Goal: Task Accomplishment & Management: Manage account settings

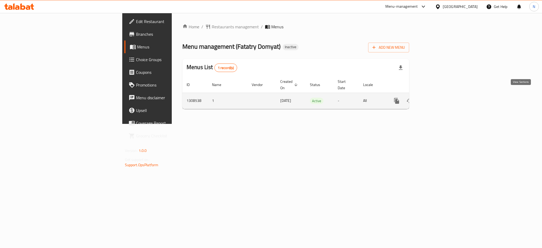
click at [438, 98] on icon "enhanced table" at bounding box center [434, 101] width 6 height 6
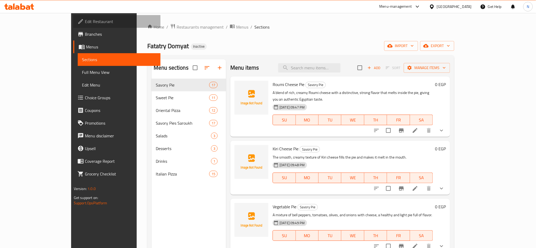
click at [85, 24] on span "Edit Restaurant" at bounding box center [121, 21] width 72 height 6
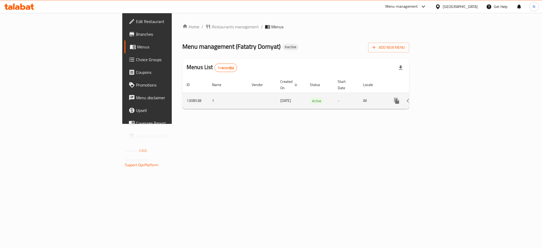
click at [438, 98] on icon "enhanced table" at bounding box center [434, 101] width 6 height 6
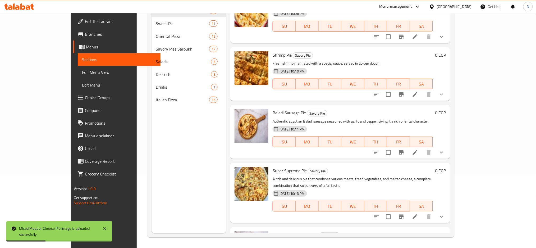
scroll to position [39, 0]
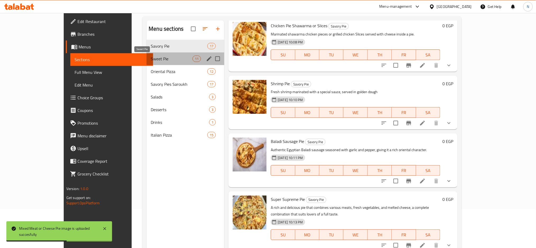
click at [151, 61] on span "Sweet Pie" at bounding box center [172, 59] width 42 height 6
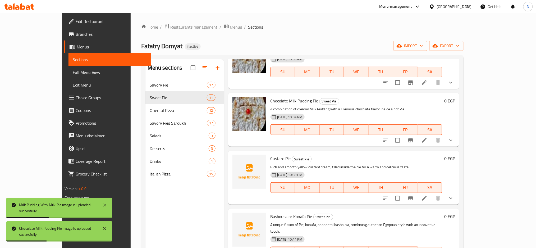
scroll to position [141, 0]
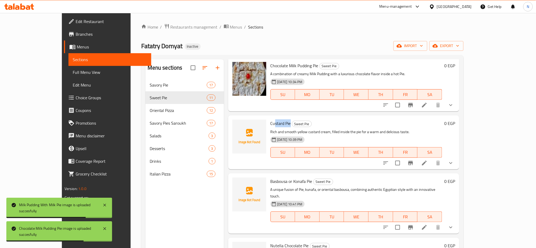
drag, startPoint x: 275, startPoint y: 117, endPoint x: 259, endPoint y: 117, distance: 15.6
click at [271, 119] on span "Custard Pie" at bounding box center [281, 123] width 20 height 8
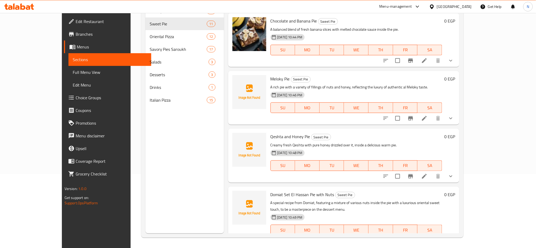
scroll to position [74, 0]
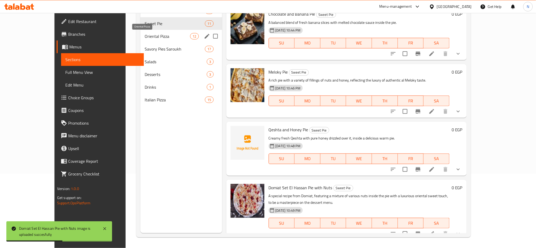
click at [148, 39] on span "Oriental Pizza" at bounding box center [167, 36] width 45 height 6
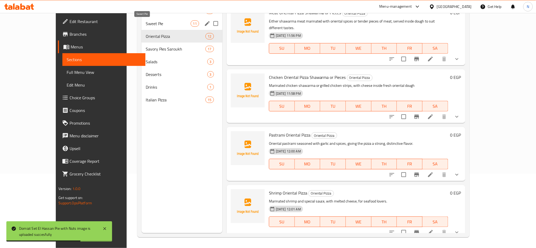
click at [147, 21] on span "Sweet Pie" at bounding box center [168, 23] width 45 height 6
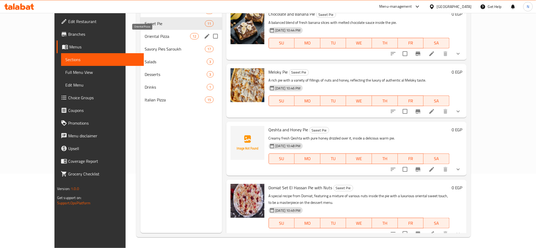
click at [145, 35] on span "Oriental Pizza" at bounding box center [167, 36] width 45 height 6
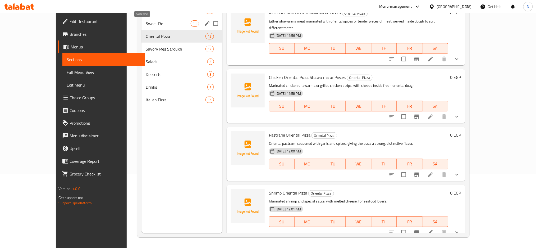
click at [146, 24] on span "Sweet Pie" at bounding box center [168, 23] width 45 height 6
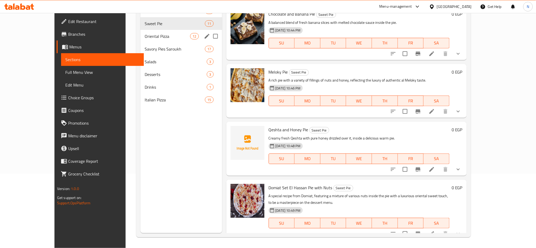
click at [149, 39] on span "Oriental Pizza" at bounding box center [167, 36] width 45 height 6
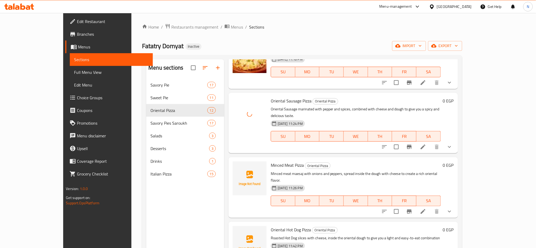
scroll to position [141, 0]
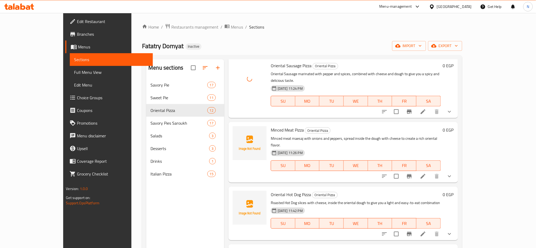
click at [163, 245] on div "Menu sections Savory Pie 17 Sweet Pie 11 Oriental Pizza 12 Savory Pies Saroukh …" at bounding box center [185, 183] width 78 height 248
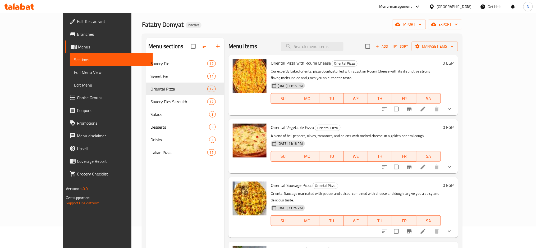
scroll to position [0, 0]
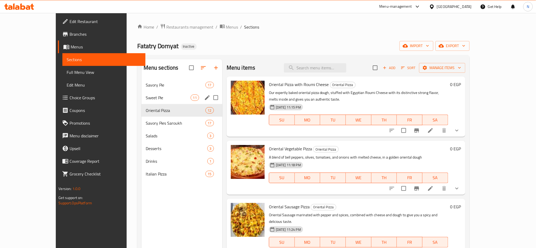
click at [156, 99] on span "Sweet Pie" at bounding box center [168, 97] width 45 height 6
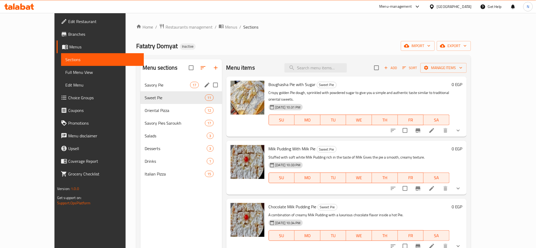
click at [145, 87] on span "Savory Pie" at bounding box center [167, 85] width 45 height 6
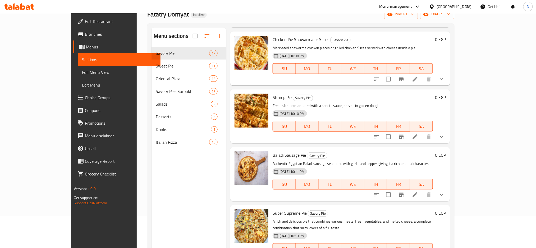
scroll to position [74, 0]
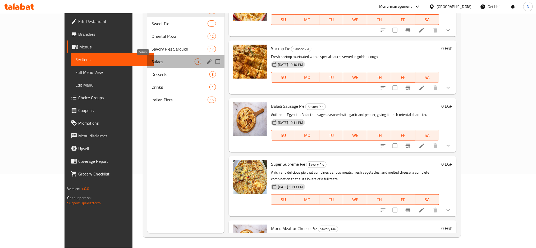
click at [152, 60] on span "Salads" at bounding box center [173, 61] width 43 height 6
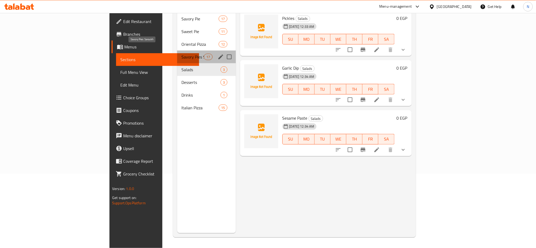
click at [181, 54] on span "Savory Pies Saroukh" at bounding box center [192, 57] width 22 height 6
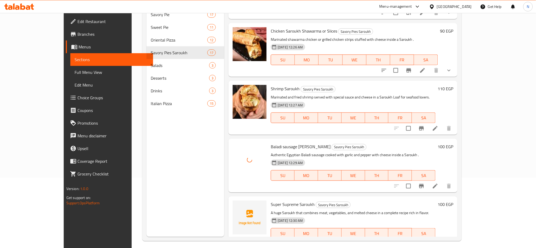
scroll to position [74, 0]
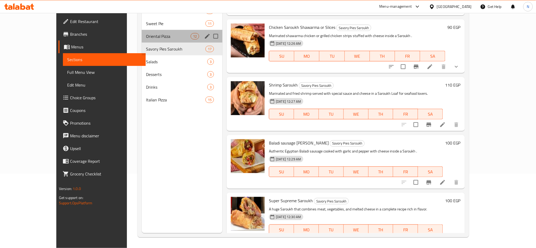
click at [142, 32] on div "Oriental Pizza 12" at bounding box center [182, 36] width 81 height 13
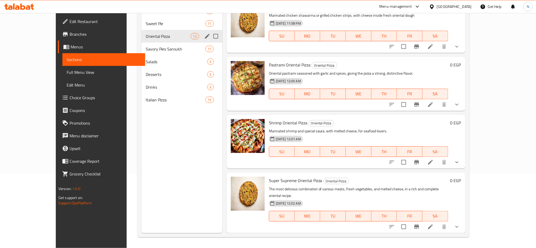
scroll to position [451, 0]
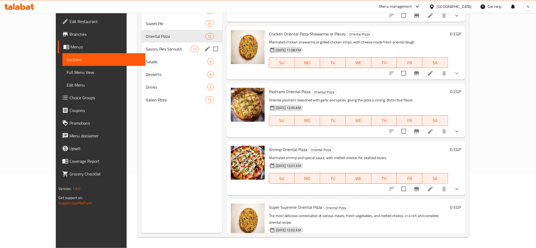
click at [146, 53] on div "Savory Pies Saroukh 17" at bounding box center [181, 49] width 81 height 13
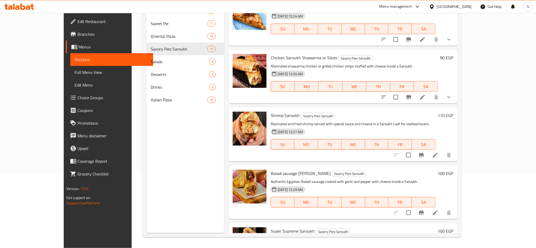
scroll to position [747, 0]
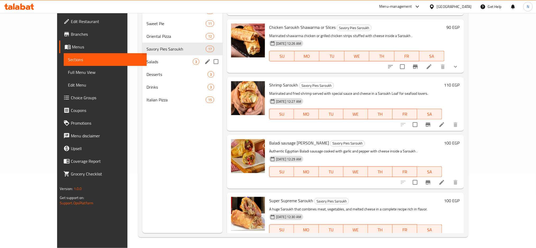
click at [147, 59] on span "Salads" at bounding box center [170, 61] width 46 height 6
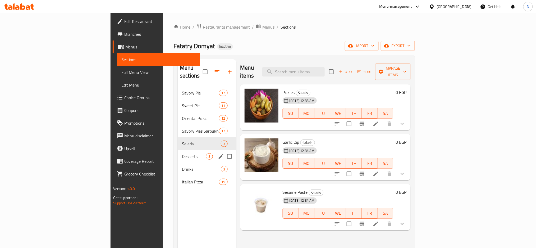
click at [178, 150] on div "Desserts 3" at bounding box center [207, 156] width 58 height 13
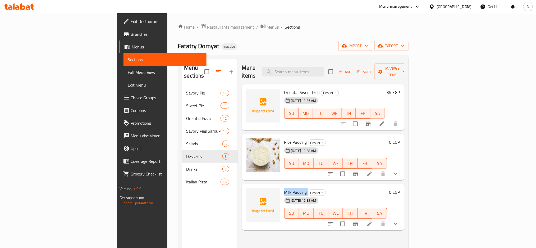
drag, startPoint x: 280, startPoint y: 185, endPoint x: 255, endPoint y: 186, distance: 24.9
click at [282, 186] on div "Milk Pudding Desserts 28-08-2025 12:39 AM SU MO TU WE TH FR SA" at bounding box center [335, 207] width 107 height 42
copy h6 "Milk Pudding"
click at [272, 221] on div "Milk Pudding Desserts 28-08-2025 12:39 AM SU MO TU WE TH FR SA 0 EGP" at bounding box center [323, 207] width 162 height 46
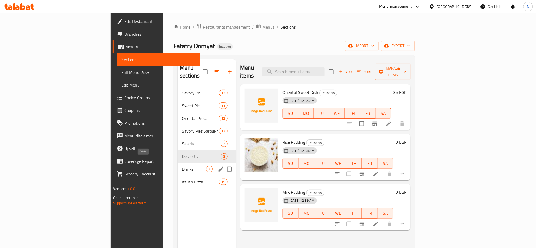
click at [182, 166] on span "Drinks" at bounding box center [194, 169] width 24 height 6
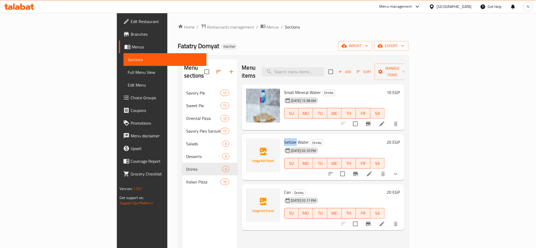
drag, startPoint x: 267, startPoint y: 134, endPoint x: 253, endPoint y: 131, distance: 13.5
click at [282, 136] on div "Seltzer Water Drinks 28-08-2025 02:10 PM SU MO TU WE TH FR SA" at bounding box center [334, 157] width 105 height 42
copy span "Seltzer"
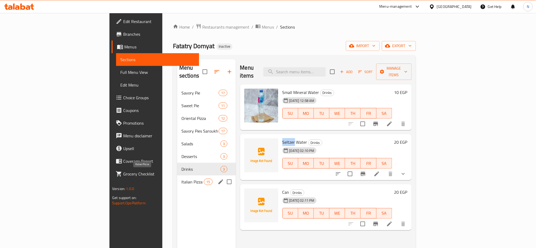
click at [181, 179] on span "Italian Pizza" at bounding box center [192, 182] width 22 height 6
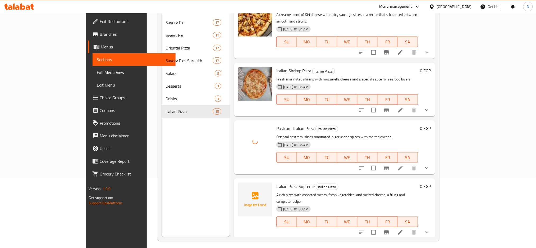
scroll to position [74, 0]
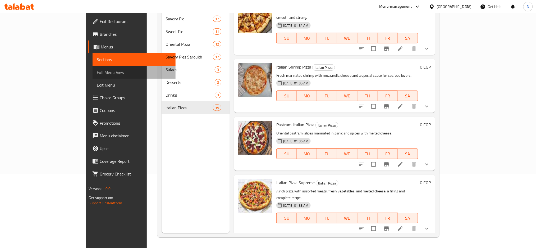
click at [97, 73] on span "Full Menu View" at bounding box center [134, 72] width 75 height 6
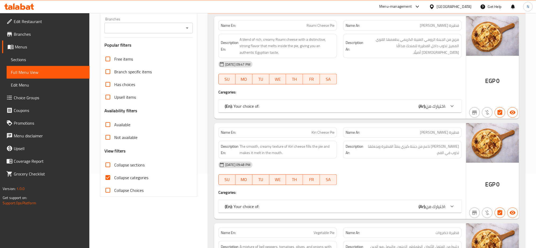
click at [117, 177] on span "Collapse categories" at bounding box center [131, 177] width 34 height 6
click at [114, 177] on input "Collapse categories" at bounding box center [108, 177] width 13 height 13
checkbox input "false"
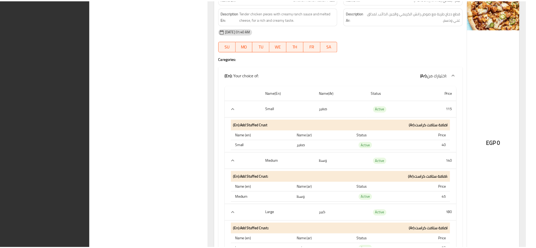
scroll to position [15419, 0]
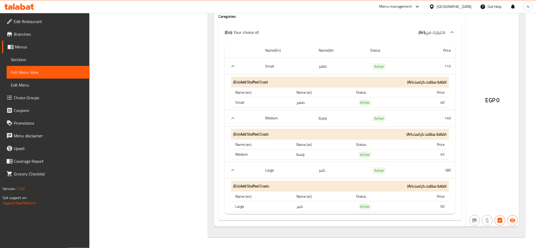
click at [463, 6] on div "[GEOGRAPHIC_DATA]" at bounding box center [454, 7] width 35 height 6
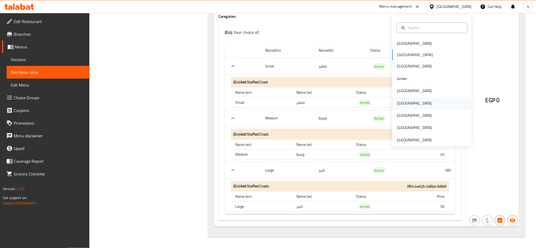
click at [405, 100] on div "[GEOGRAPHIC_DATA]" at bounding box center [431, 103] width 79 height 12
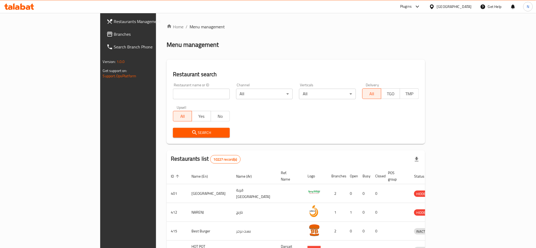
click at [114, 35] on span "Branches" at bounding box center [150, 34] width 72 height 6
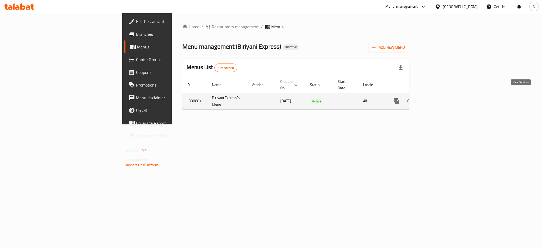
click at [438, 98] on icon "enhanced table" at bounding box center [434, 101] width 6 height 6
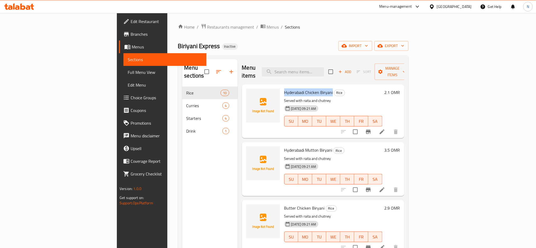
drag, startPoint x: 303, startPoint y: 84, endPoint x: 254, endPoint y: 84, distance: 48.7
click at [282, 86] on div "Hyderabadi Chicken Biryani Rice Served with raita and chutney 28-08-2025 09:21 …" at bounding box center [333, 110] width 102 height 49
copy span "Hyderabadi Chicken Biryani"
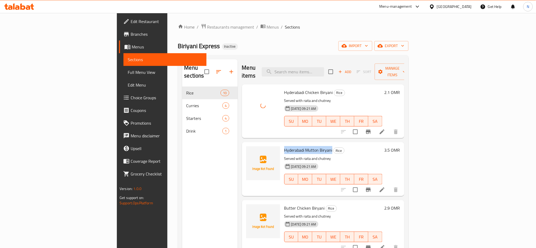
drag, startPoint x: 303, startPoint y: 142, endPoint x: 255, endPoint y: 142, distance: 48.4
click at [282, 144] on div "Hyderabadi Mutton Biryani Rice Served with raita and chutney 28-08-2025 09:21 A…" at bounding box center [333, 168] width 102 height 49
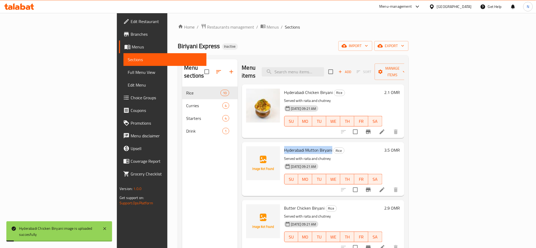
copy span "Hyderabadi Mutton Biryani"
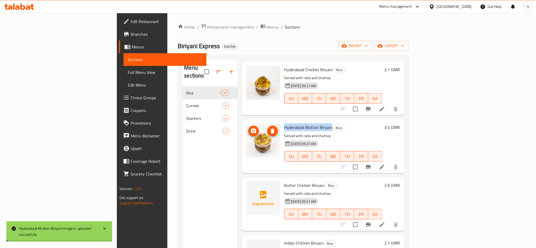
scroll to position [35, 0]
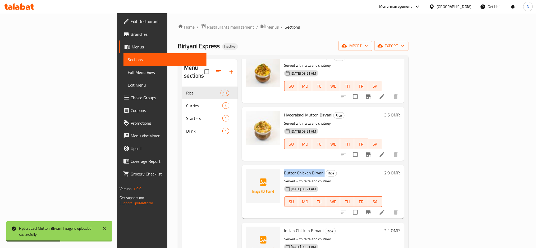
drag, startPoint x: 295, startPoint y: 163, endPoint x: 256, endPoint y: 163, distance: 38.9
click at [284, 169] on h6 "Butter Chicken Biryani Rice" at bounding box center [333, 172] width 98 height 7
copy span "Butter Chicken Biryani"
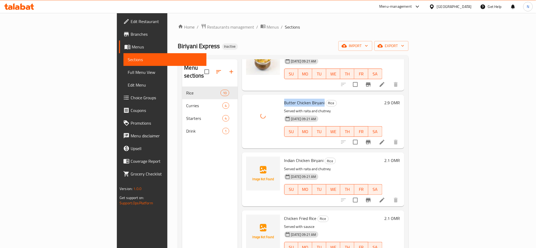
scroll to position [106, 0]
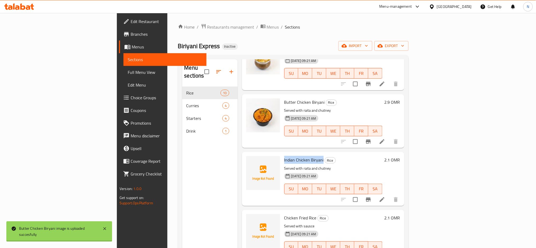
drag, startPoint x: 294, startPoint y: 151, endPoint x: 254, endPoint y: 153, distance: 39.7
click at [282, 154] on div "Indian Chicken Biryani Rice Served with raita and chutney 28-08-2025 09:21 AM S…" at bounding box center [333, 178] width 102 height 49
copy span "Indian Chicken Biryani"
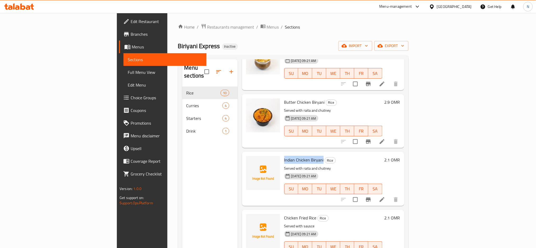
click at [341, 156] on h6 "Indian Chicken Biryani Rice" at bounding box center [333, 159] width 98 height 7
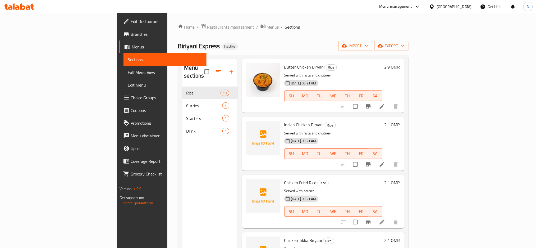
scroll to position [176, 0]
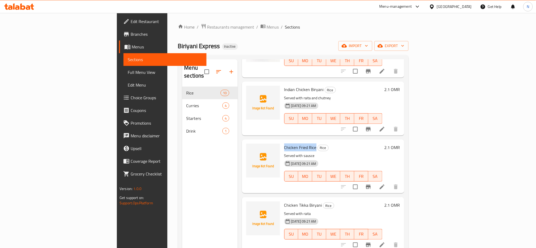
drag, startPoint x: 286, startPoint y: 139, endPoint x: 255, endPoint y: 142, distance: 30.8
click at [284, 143] on span "Chicken Fried Rice" at bounding box center [300, 147] width 32 height 8
copy span "Chicken Fried Rice"
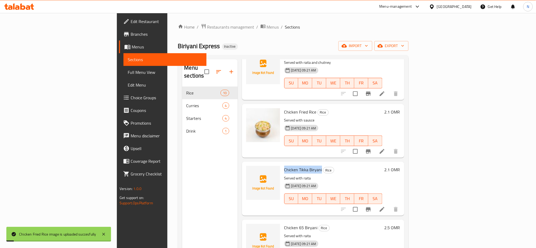
drag, startPoint x: 292, startPoint y: 162, endPoint x: 255, endPoint y: 163, distance: 37.8
click at [282, 164] on div "Chicken Tikka Biryani Rice Served with raita 28-08-2025 09:21 AM SU MO TU WE TH…" at bounding box center [333, 188] width 102 height 49
copy span "Chicken Tikka Biryani"
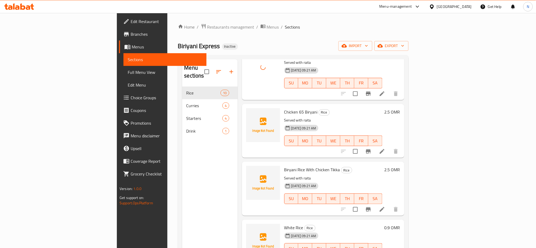
scroll to position [292, 0]
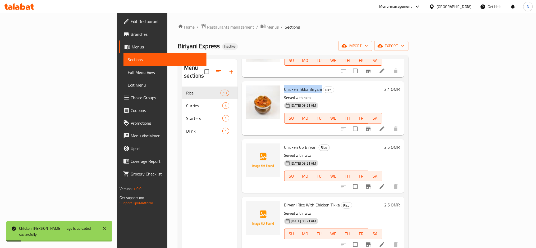
drag, startPoint x: 289, startPoint y: 138, endPoint x: 253, endPoint y: 139, distance: 36.0
click at [282, 141] on div "Chicken 65 Biryani Rice Served with raita 28-08-2025 09:21 AM SU MO TU WE TH FR…" at bounding box center [333, 165] width 102 height 49
copy span "Chicken 65 Biryani"
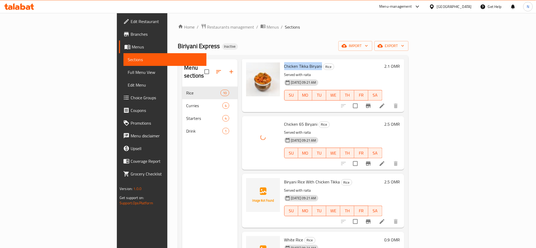
scroll to position [327, 0]
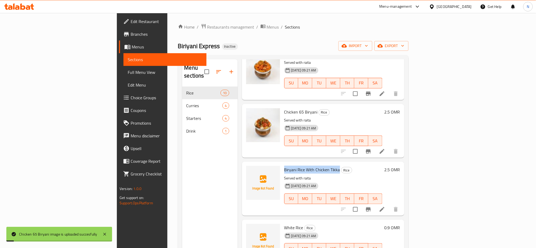
drag, startPoint x: 310, startPoint y: 163, endPoint x: 253, endPoint y: 161, distance: 56.9
click at [282, 164] on div "Biryani Rice With Chicken Tikka Rice Served with raita 28-08-2025 09:21 AM SU M…" at bounding box center [333, 188] width 102 height 49
copy span "Biryani Rice With Chicken Tikka"
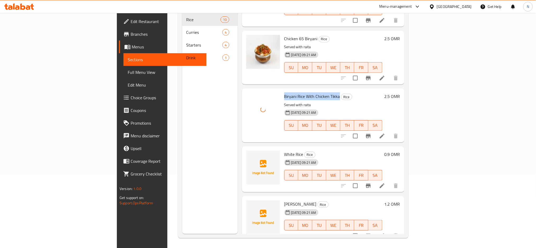
scroll to position [74, 0]
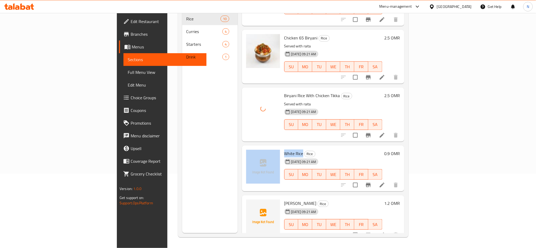
drag, startPoint x: 273, startPoint y: 147, endPoint x: 251, endPoint y: 148, distance: 22.5
click at [251, 148] on div "White Rice Rice 28-08-2025 09:21 AM SU MO TU WE TH FR SA 0.9 OMR" at bounding box center [323, 169] width 158 height 42
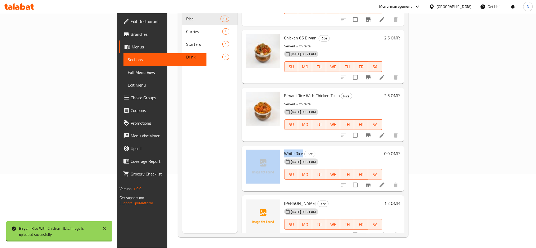
copy div "White Rice"
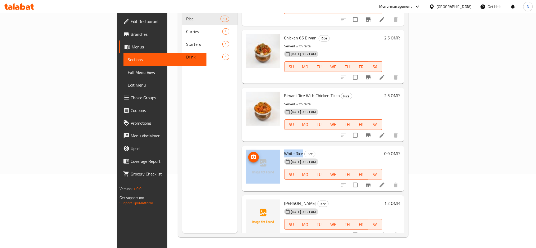
click at [252, 148] on div at bounding box center [263, 169] width 38 height 42
click at [284, 149] on span "White Rice" at bounding box center [293, 153] width 19 height 8
copy h6 "White Rice"
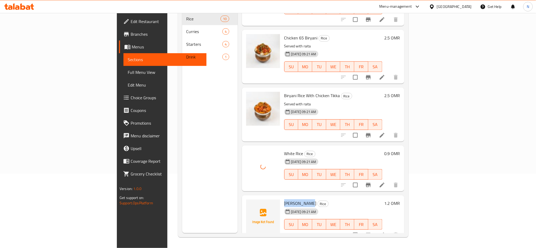
drag, startPoint x: 276, startPoint y: 194, endPoint x: 255, endPoint y: 195, distance: 20.9
click at [284, 199] on h6 "Biryani Rice Rice" at bounding box center [333, 202] width 98 height 7
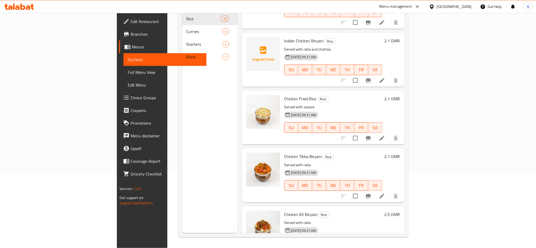
scroll to position [80, 0]
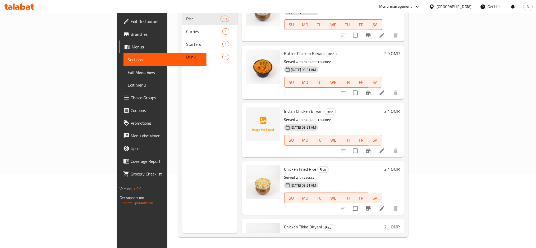
click at [340, 64] on div "28-08-2025 09:21 AM SU MO TU WE TH FR SA" at bounding box center [333, 78] width 102 height 29
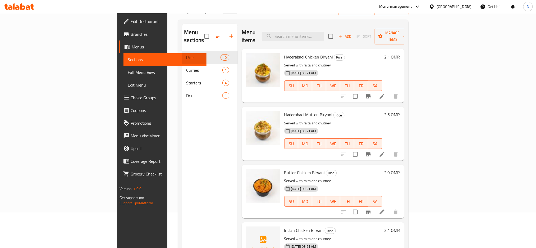
scroll to position [0, 0]
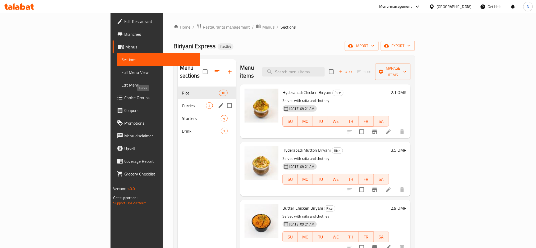
click at [182, 102] on span "Curries" at bounding box center [194, 105] width 24 height 6
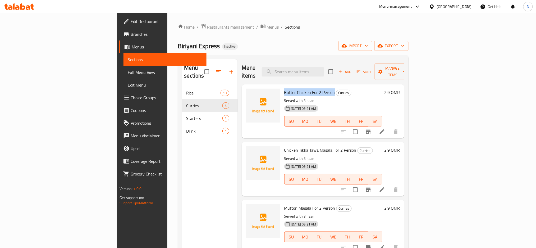
drag, startPoint x: 304, startPoint y: 84, endPoint x: 253, endPoint y: 84, distance: 50.2
click at [282, 86] on div "Butter Chicken For 2 Person Curries Served with 3 naan 28-08-2025 09:21 AM SU M…" at bounding box center [333, 110] width 102 height 49
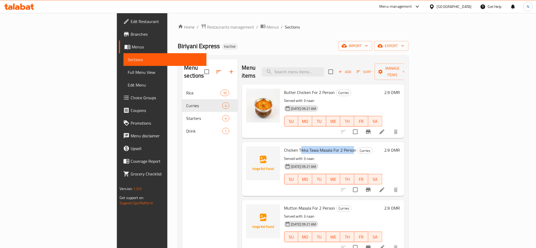
drag, startPoint x: 325, startPoint y: 142, endPoint x: 271, endPoint y: 142, distance: 54.0
click at [284, 146] on span "Chicken Tikka Tawa Masala For 2 Person" at bounding box center [320, 150] width 72 height 8
drag, startPoint x: 254, startPoint y: 142, endPoint x: 326, endPoint y: 143, distance: 71.9
click at [326, 144] on div "Chicken Tikka Tawa Masala For 2 Person Curries Served with 3 naan 28-08-2025 09…" at bounding box center [333, 168] width 102 height 49
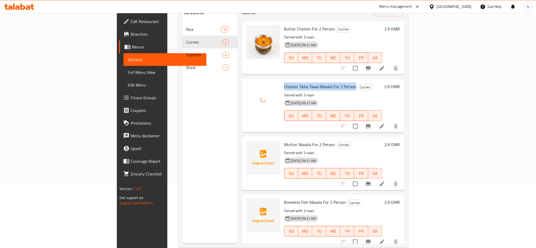
scroll to position [74, 0]
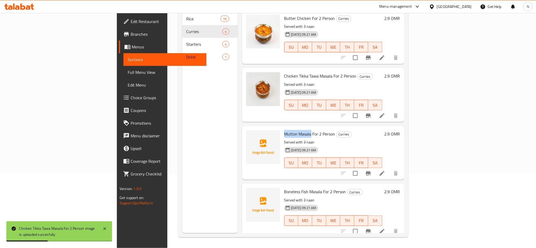
drag, startPoint x: 282, startPoint y: 124, endPoint x: 255, endPoint y: 127, distance: 26.6
click at [284, 130] on span "Mutton Masala For 2 Person" at bounding box center [309, 134] width 51 height 8
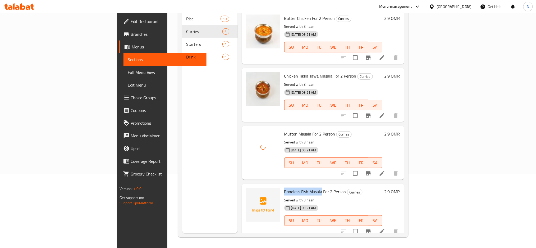
drag, startPoint x: 254, startPoint y: 183, endPoint x: 293, endPoint y: 185, distance: 38.9
click at [293, 186] on div "Boneless Fish Masala For 2 Person Curries Served with 3 naan 28-08-2025 09:21 A…" at bounding box center [333, 210] width 102 height 49
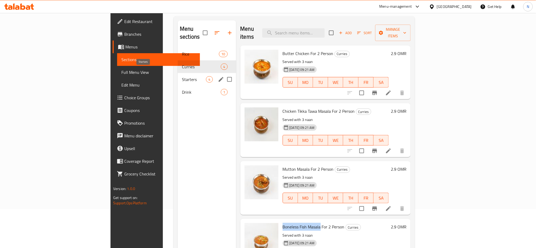
click at [182, 76] on span "Starters" at bounding box center [194, 79] width 24 height 6
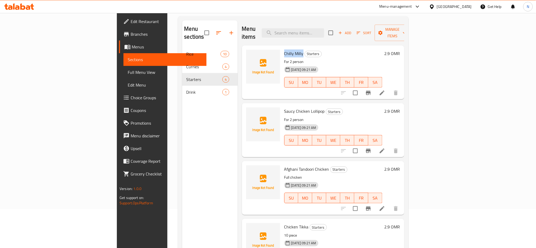
drag, startPoint x: 274, startPoint y: 46, endPoint x: 255, endPoint y: 47, distance: 18.3
click at [284, 50] on h6 "Chilly Milly Starters" at bounding box center [333, 53] width 98 height 7
drag, startPoint x: 295, startPoint y: 102, endPoint x: 255, endPoint y: 104, distance: 39.2
click at [284, 107] on span "Saucy Chicken Lollipop" at bounding box center [304, 111] width 40 height 8
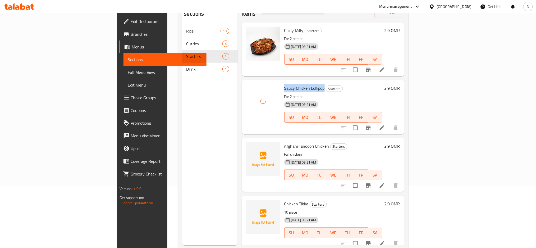
scroll to position [74, 0]
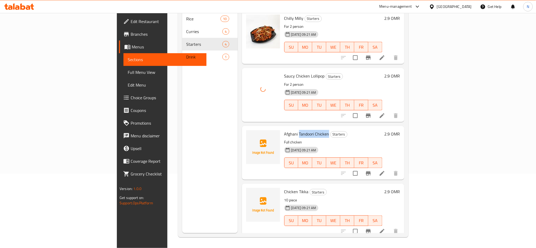
drag, startPoint x: 299, startPoint y: 125, endPoint x: 270, endPoint y: 125, distance: 29.1
click at [284, 130] on span "Afghani Tandoori Chicken" at bounding box center [306, 134] width 45 height 8
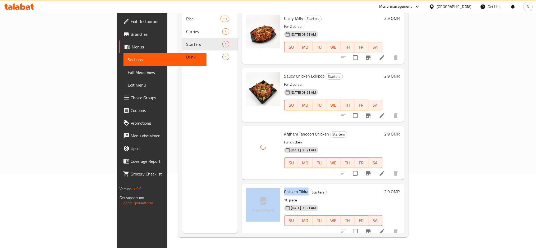
drag, startPoint x: 278, startPoint y: 182, endPoint x: 252, endPoint y: 182, distance: 25.9
click at [252, 186] on div "Chicken Tikka Starters 10 piece 28-08-2025 09:21 AM SU MO TU WE TH FR SA 2.9 OMR" at bounding box center [323, 210] width 158 height 49
click at [282, 186] on div "Chicken Tikka Starters 10 piece 28-08-2025 09:21 AM SU MO TU WE TH FR SA" at bounding box center [333, 210] width 102 height 49
click at [284, 188] on span "Chicken Tikka" at bounding box center [296, 192] width 24 height 8
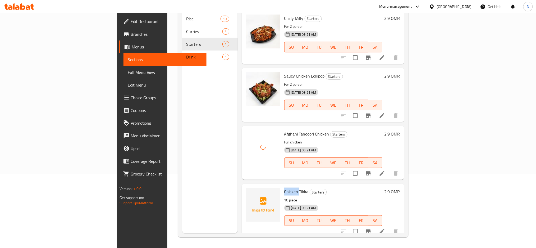
click at [284, 188] on span "Chicken Tikka" at bounding box center [296, 192] width 24 height 8
click at [343, 68] on div "Saucy Chicken Lollipop Starters For 2 person 28-08-2025 09:21 AM SU MO TU WE TH…" at bounding box center [323, 95] width 162 height 54
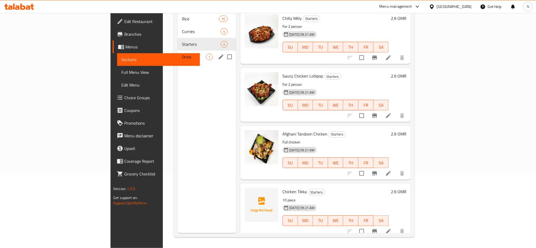
click at [182, 54] on span "Drink" at bounding box center [194, 57] width 24 height 6
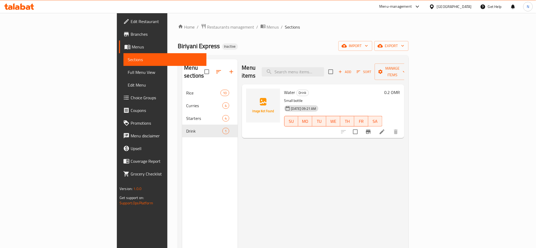
click at [275, 61] on div "Menu items Add Sort Manage items" at bounding box center [323, 71] width 162 height 25
click at [128, 72] on span "Full Menu View" at bounding box center [165, 72] width 75 height 6
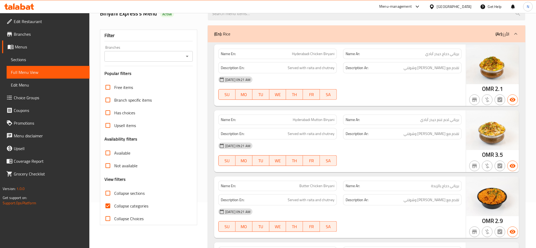
scroll to position [70, 0]
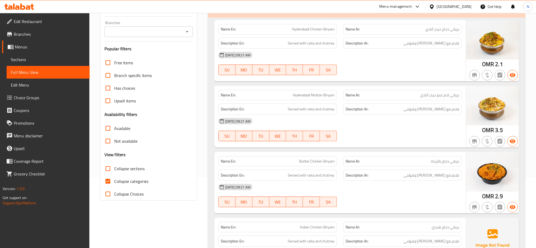
click at [140, 182] on span "Collapse categories" at bounding box center [131, 181] width 34 height 6
click at [114, 182] on input "Collapse categories" at bounding box center [108, 181] width 13 height 13
checkbox input "false"
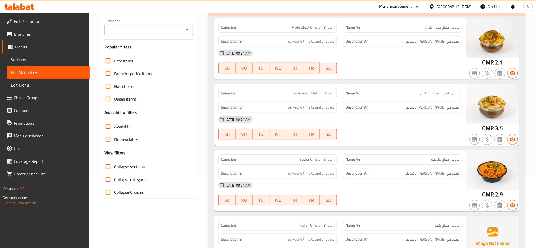
scroll to position [0, 0]
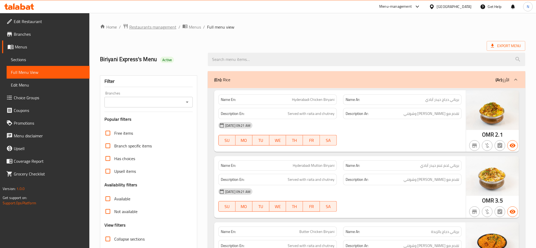
click at [136, 25] on span "Restaurants management" at bounding box center [152, 27] width 47 height 6
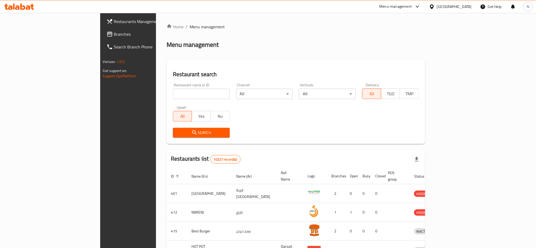
click at [463, 7] on div "[GEOGRAPHIC_DATA]" at bounding box center [454, 7] width 35 height 6
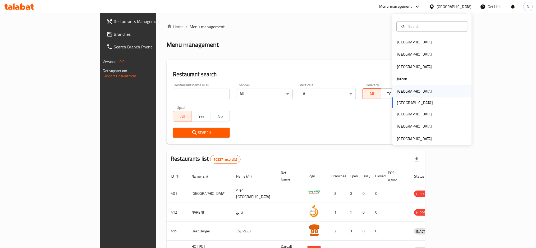
click at [403, 91] on div "[GEOGRAPHIC_DATA]" at bounding box center [414, 91] width 35 height 6
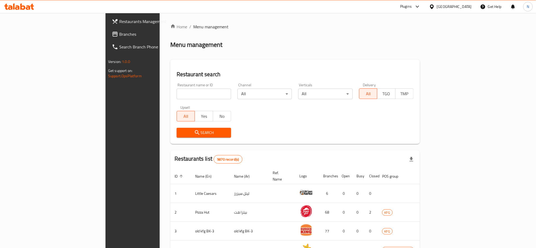
click at [119, 33] on span "Branches" at bounding box center [155, 34] width 72 height 6
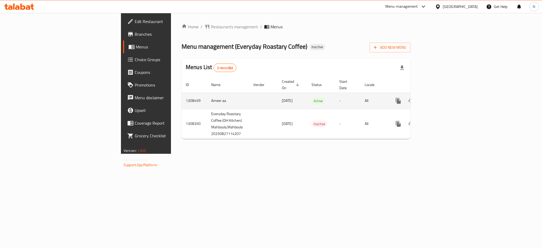
click at [439, 98] on icon "enhanced table" at bounding box center [436, 101] width 6 height 6
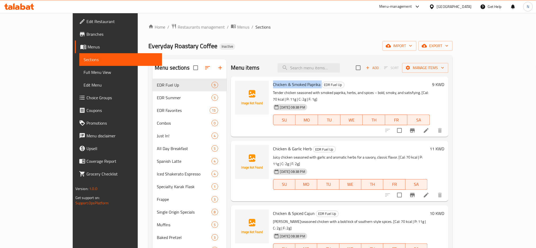
drag, startPoint x: 256, startPoint y: 85, endPoint x: 303, endPoint y: 85, distance: 46.8
click at [303, 85] on h6 "Chicken & Smoked Paprika EDR Fuel Up" at bounding box center [351, 84] width 157 height 7
copy h6 "Chicken & Smoked Paprika"
click at [269, 42] on div "Everyday Roastary Coffee Inactive import export" at bounding box center [300, 46] width 304 height 10
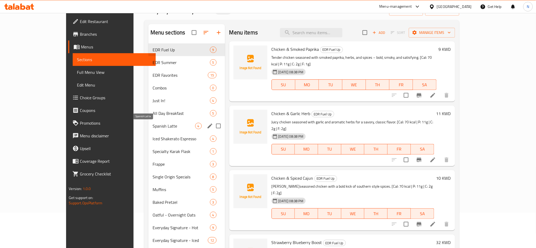
scroll to position [70, 0]
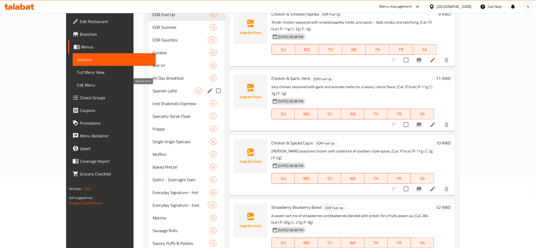
click at [153, 92] on span "Spanish Latte" at bounding box center [174, 91] width 43 height 6
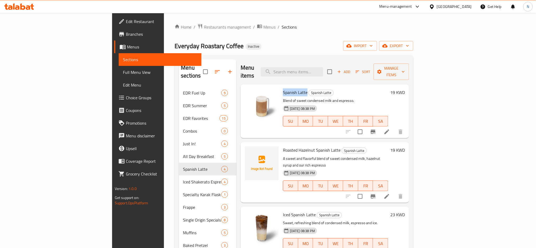
drag, startPoint x: 255, startPoint y: 84, endPoint x: 278, endPoint y: 84, distance: 23.8
click at [281, 86] on div "Spanish Latte Spanish Latte Blend of sweet condensed milk and espresso. 27-08-2…" at bounding box center [335, 110] width 109 height 49
copy span "Spanish Latte"
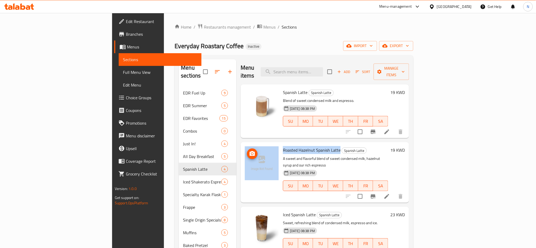
drag, startPoint x: 312, startPoint y: 144, endPoint x: 250, endPoint y: 143, distance: 61.1
click at [250, 144] on div "Roasted Hazelnut Spanish Latte Spanish Latte A sweet and flavorful blend of swe…" at bounding box center [325, 172] width 164 height 56
copy div "Roasted Hazelnut Spanish Latte"
click at [290, 146] on span "Roasted Hazelnut Spanish Latte" at bounding box center [312, 150] width 58 height 8
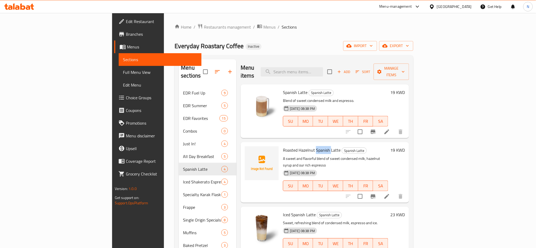
click at [290, 146] on span "Roasted Hazelnut Spanish Latte" at bounding box center [312, 150] width 58 height 8
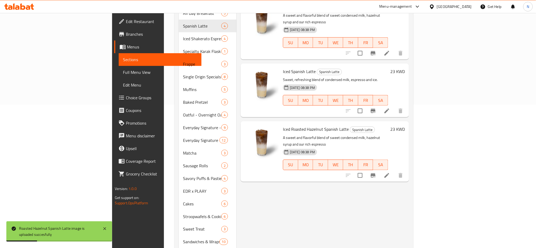
scroll to position [106, 0]
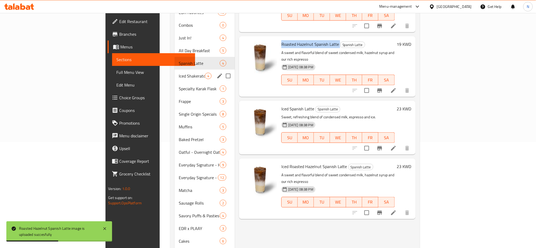
click at [179, 73] on span "Iced Shakerato Espresso" at bounding box center [192, 76] width 26 height 6
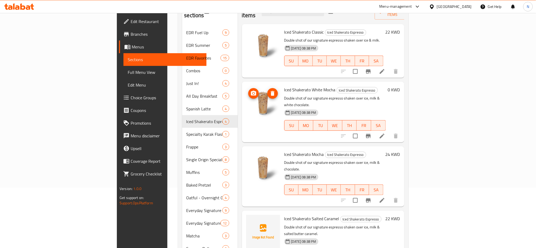
scroll to position [106, 0]
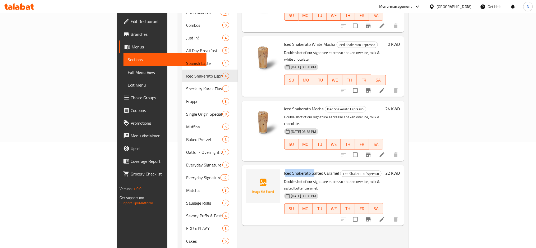
drag, startPoint x: 256, startPoint y: 152, endPoint x: 284, endPoint y: 153, distance: 28.3
click at [284, 169] on span "Iced Shakerato Salted Caramel" at bounding box center [311, 173] width 55 height 8
click at [299, 169] on span "Iced Shakerato Salted Caramel" at bounding box center [311, 173] width 55 height 8
click at [300, 169] on span "Iced Shakerato Salted Caramel" at bounding box center [311, 173] width 55 height 8
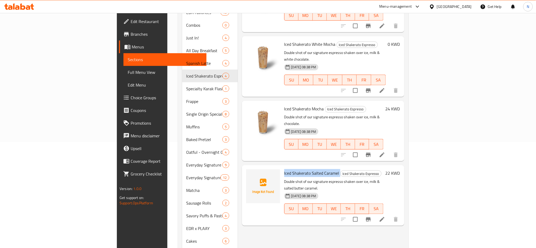
click at [300, 169] on span "Iced Shakerato Salted Caramel" at bounding box center [311, 173] width 55 height 8
copy h6 "Iced Shakerato Salted Caramel"
click at [259, 210] on div "Menu items Add Sort Manage items Iced Shakerato Classic Iced Shakerato Espresso…" at bounding box center [321, 171] width 167 height 436
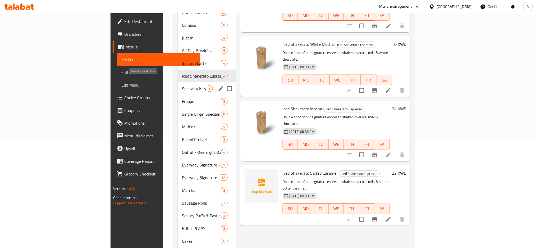
click at [182, 85] on span "Specialty Karak Flask" at bounding box center [194, 88] width 24 height 6
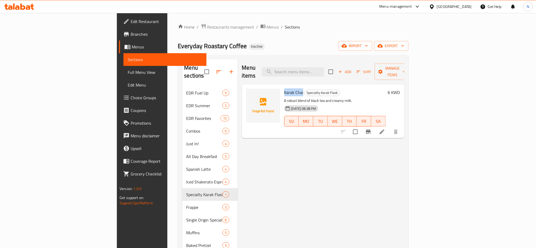
drag, startPoint x: 273, startPoint y: 84, endPoint x: 254, endPoint y: 84, distance: 19.3
click at [282, 86] on div "Karak Chai Specialty Karak Flask A robust blend of black tea and creamy milk. 2…" at bounding box center [335, 110] width 106 height 49
copy span "Karak Chai"
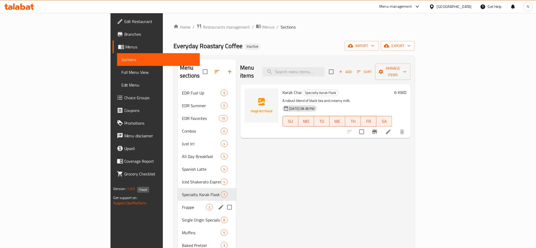
click at [182, 204] on span "Frappe" at bounding box center [194, 207] width 24 height 6
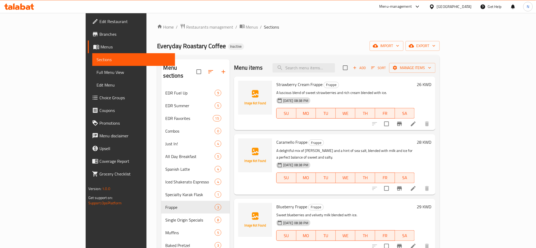
click at [300, 84] on span "Strawberry Cream Frappe" at bounding box center [299, 84] width 46 height 8
copy h6 "Strawberry Cream Frappe"
click at [276, 141] on span "Caramello Frappe" at bounding box center [291, 142] width 31 height 8
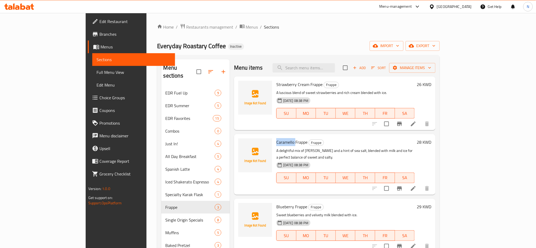
click at [276, 141] on span "Caramello Frappe" at bounding box center [291, 142] width 31 height 8
copy span "Caramello"
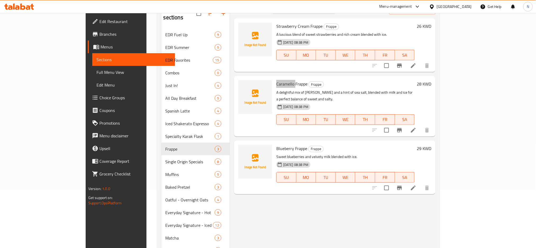
scroll to position [70, 0]
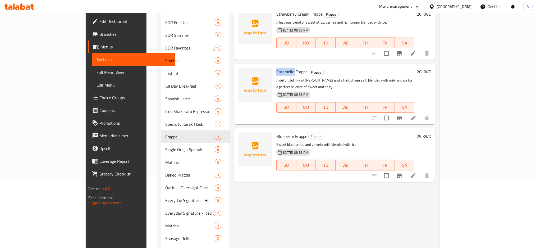
click at [278, 133] on span "Blueberry Frappe" at bounding box center [291, 136] width 31 height 8
copy h6 "Blueberry Frappe"
click at [262, 190] on div "Menu items Add Sort Manage items Strawberry Cream Frappe Frappe A luscious blen…" at bounding box center [333, 207] width 206 height 436
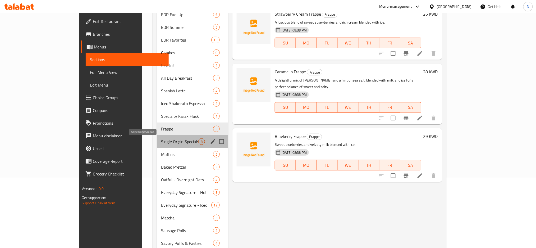
click at [161, 141] on span "Single Origin Specials" at bounding box center [179, 141] width 37 height 6
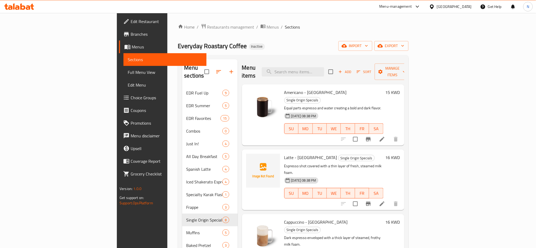
click at [267, 64] on div "Menu items Add Sort Manage items" at bounding box center [323, 71] width 162 height 25
click at [284, 88] on span "Americano - Brazil" at bounding box center [315, 92] width 62 height 8
copy span "Americano"
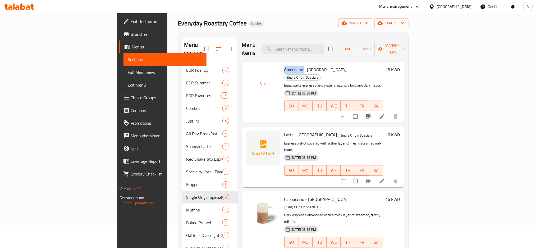
scroll to position [35, 0]
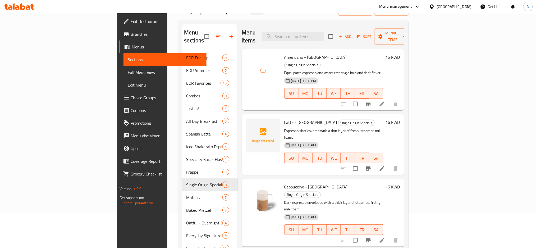
click at [284, 118] on span "Latte - Brazil" at bounding box center [310, 122] width 53 height 8
copy h6 "Latte - Brazil"
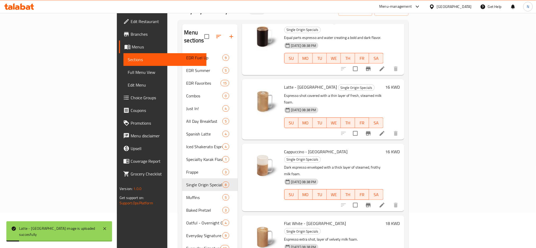
click at [284, 148] on span "Cappuccino - Brazil" at bounding box center [315, 152] width 63 height 8
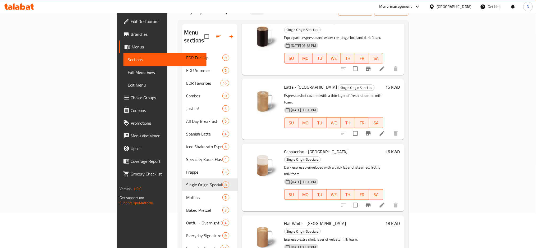
click at [285, 148] on span "Cappuccino - Brazil" at bounding box center [315, 152] width 63 height 8
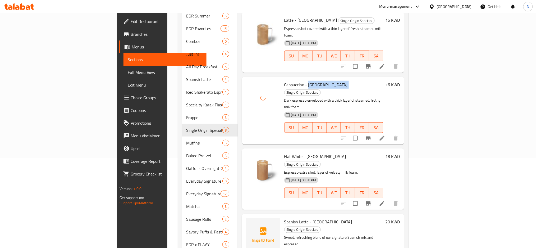
scroll to position [106, 0]
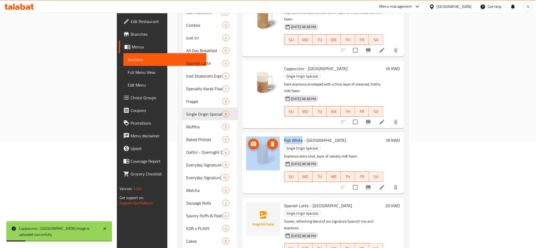
drag, startPoint x: 273, startPoint y: 105, endPoint x: 241, endPoint y: 105, distance: 32.0
click at [244, 134] on div "Flat White - Brazil Single Origin Specials Espresso extra shot, layer of velvet…" at bounding box center [323, 162] width 158 height 57
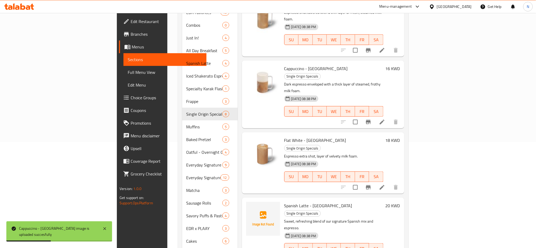
click at [284, 153] on p "Espresso extra shot, layer of velvety milk foam." at bounding box center [333, 156] width 99 height 7
click at [284, 136] on span "Flat White - Brazil" at bounding box center [315, 140] width 62 height 8
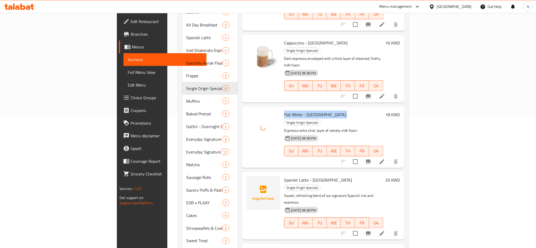
scroll to position [176, 0]
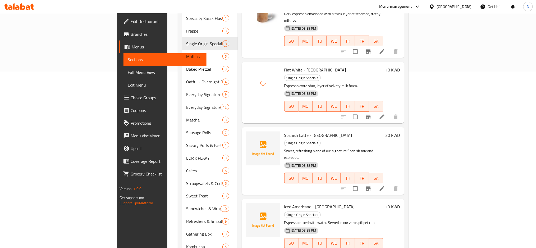
click at [284, 131] on span "Spanish Latte - Brazil" at bounding box center [318, 135] width 68 height 8
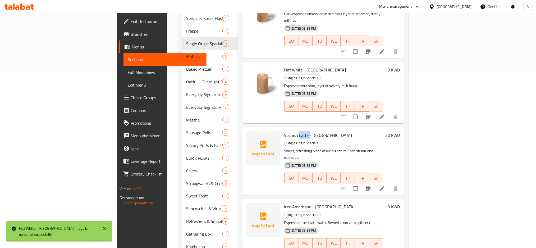
click at [284, 131] on span "Spanish Latte - Brazil" at bounding box center [318, 135] width 68 height 8
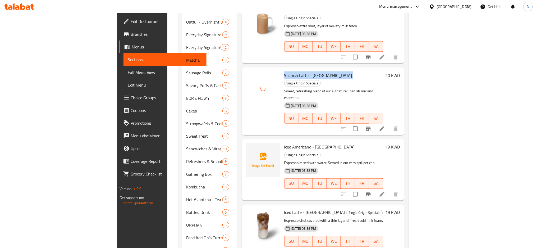
scroll to position [247, 0]
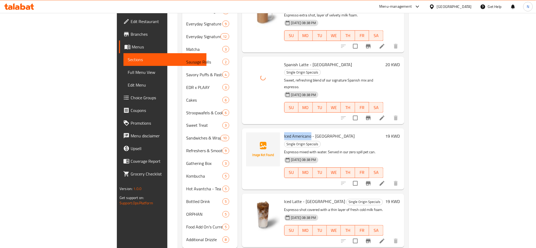
drag, startPoint x: 279, startPoint y: 79, endPoint x: 255, endPoint y: 79, distance: 24.1
click at [284, 132] on span "Iced Americano - Brazil" at bounding box center [319, 136] width 71 height 8
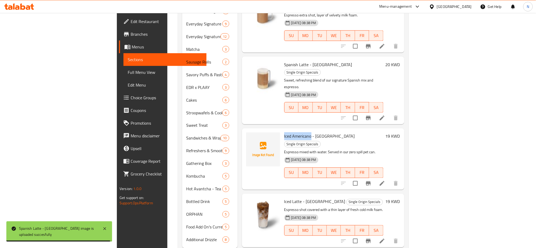
drag, startPoint x: 465, startPoint y: 31, endPoint x: 398, endPoint y: 63, distance: 74.2
click at [383, 77] on p "Sweet, refreshing blend of our signature Spanish mix and espresso." at bounding box center [333, 83] width 99 height 13
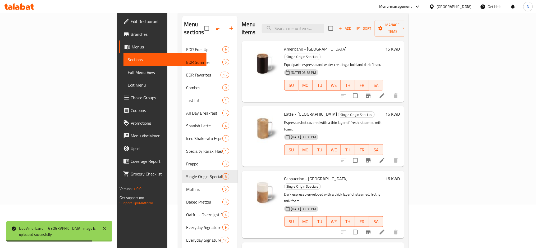
scroll to position [77, 0]
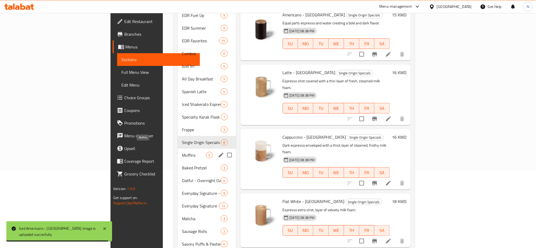
click at [182, 152] on span "Muffins" at bounding box center [194, 155] width 24 height 6
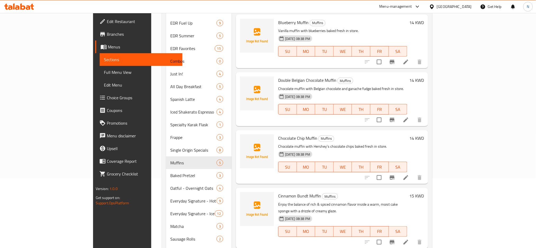
scroll to position [70, 0]
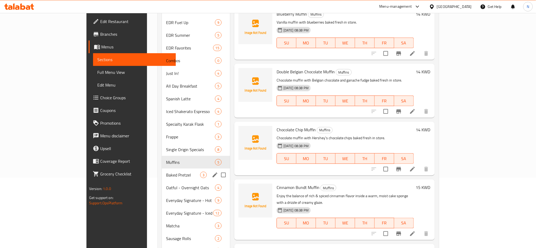
click at [162, 172] on div "Baked Pretzel 3" at bounding box center [196, 174] width 68 height 13
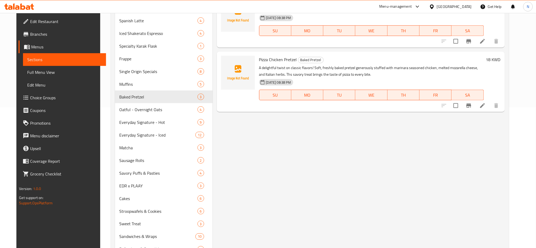
scroll to position [141, 0]
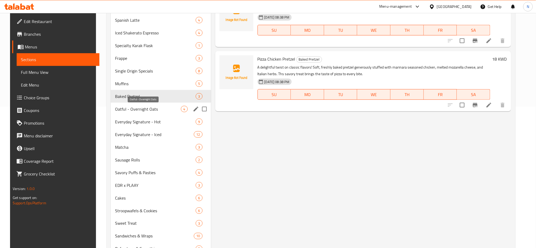
click at [126, 108] on span "Oatful - Overnight Oats" at bounding box center [148, 109] width 66 height 6
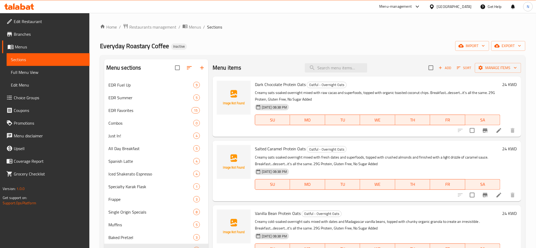
click at [333, 66] on input "search" at bounding box center [336, 67] width 62 height 9
click at [324, 66] on input "search" at bounding box center [336, 67] width 62 height 9
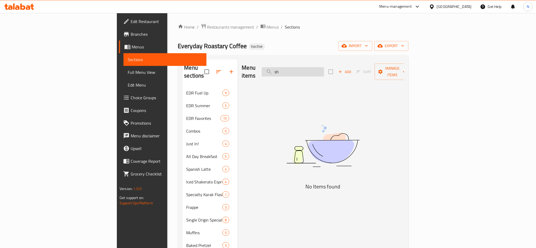
type input "s"
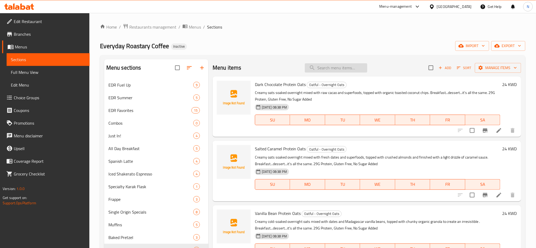
click at [321, 72] on input "search" at bounding box center [336, 67] width 62 height 9
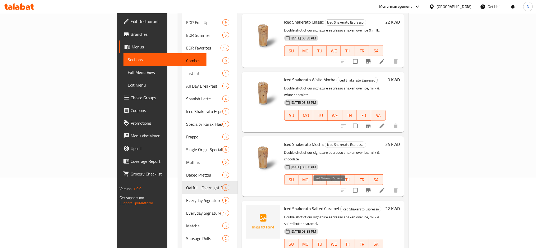
scroll to position [35, 0]
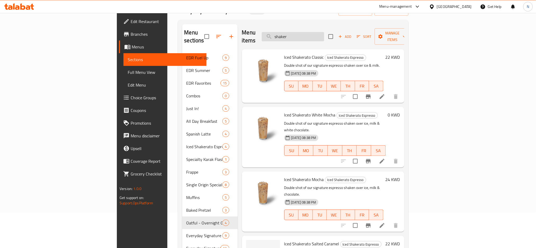
click at [324, 32] on input "shaker" at bounding box center [293, 36] width 62 height 9
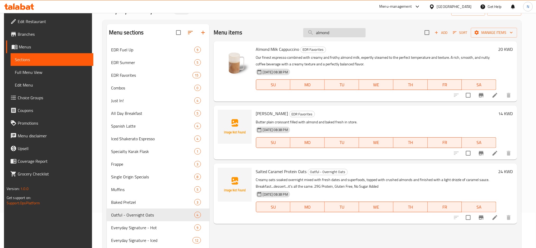
click at [334, 35] on input "almond" at bounding box center [334, 32] width 62 height 9
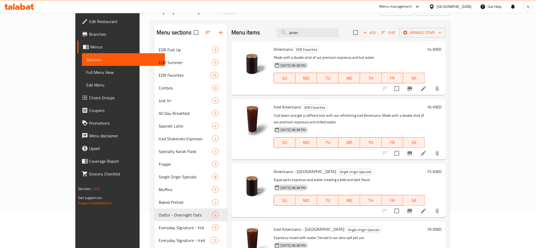
click at [343, 28] on div "Menu items amer Add Sort Manage items" at bounding box center [338, 32] width 214 height 17
click at [339, 30] on input "amer" at bounding box center [308, 32] width 62 height 9
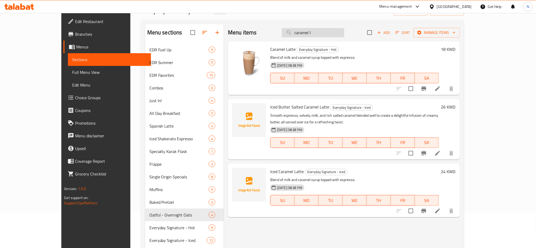
click at [340, 32] on input "caramel l" at bounding box center [313, 32] width 62 height 9
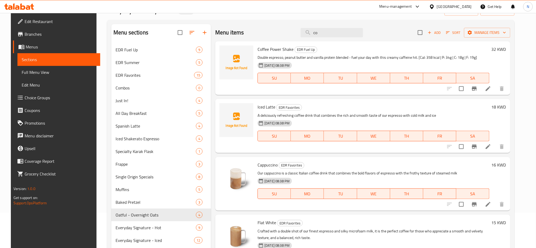
type input "c"
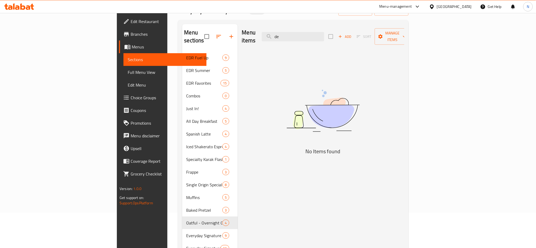
type input "d"
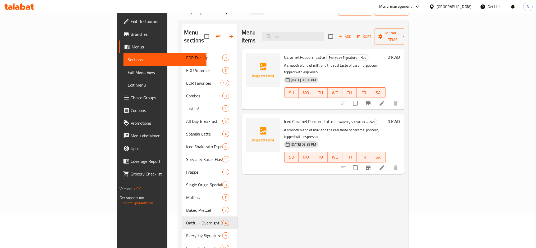
type input "c"
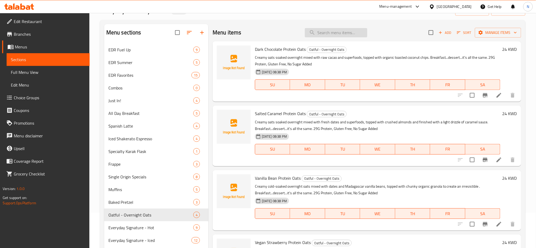
click at [318, 37] on input "search" at bounding box center [336, 32] width 62 height 9
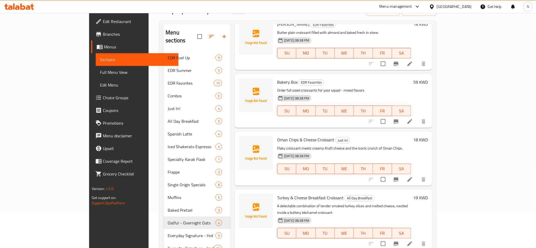
scroll to position [0, 0]
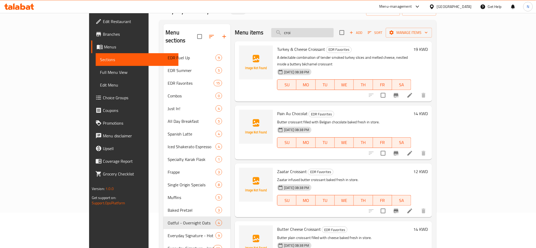
click at [334, 35] on input "croi" at bounding box center [302, 32] width 62 height 9
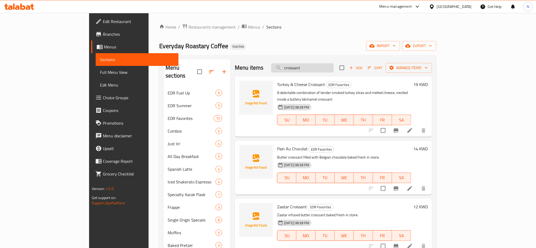
click at [324, 66] on input "croissant" at bounding box center [302, 67] width 62 height 9
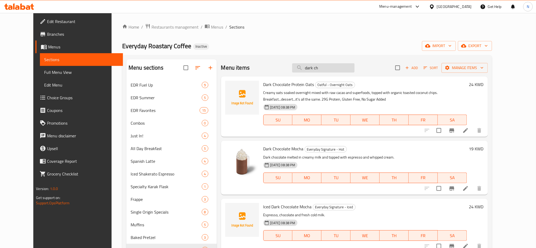
click at [332, 67] on input "dark ch" at bounding box center [323, 67] width 62 height 9
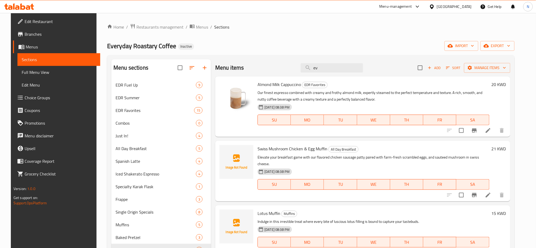
click at [323, 73] on div "Menu items ev Add Sort Manage items" at bounding box center [362, 67] width 295 height 17
click at [324, 68] on input "ev" at bounding box center [332, 67] width 62 height 9
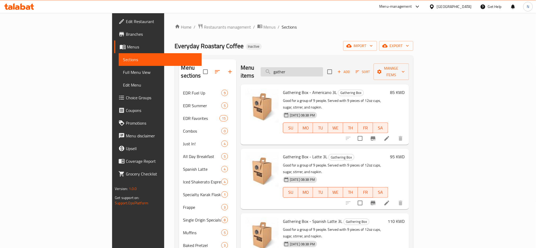
click at [323, 71] on input "gather" at bounding box center [292, 71] width 62 height 9
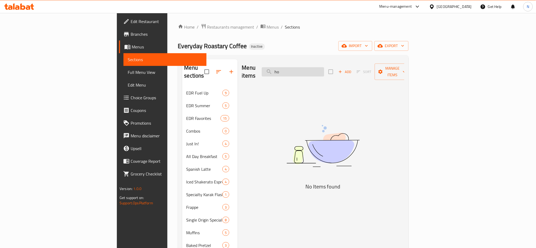
type input "h"
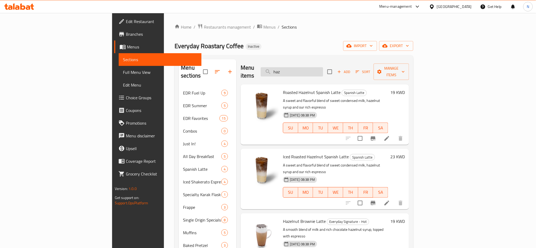
click at [323, 68] on input "haz" at bounding box center [292, 71] width 62 height 9
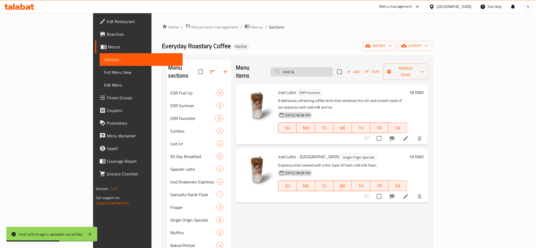
click at [333, 67] on input "iced la" at bounding box center [302, 71] width 62 height 9
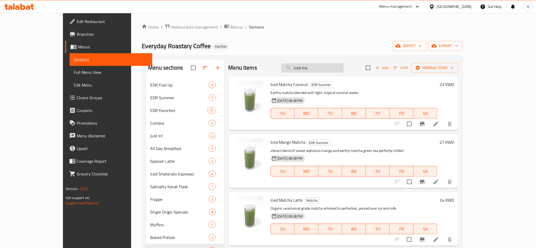
click at [344, 68] on input "iced ma" at bounding box center [312, 67] width 62 height 9
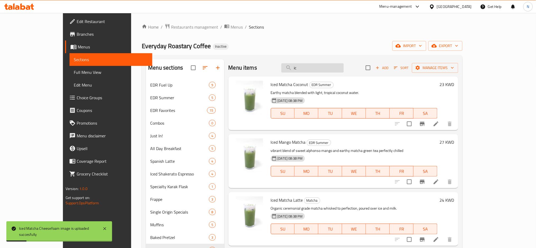
type input "i"
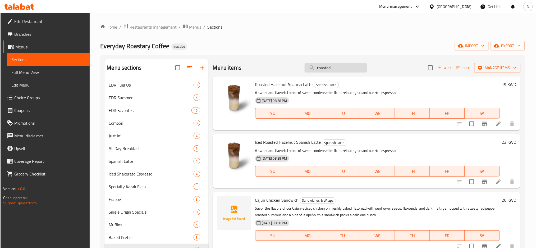
click at [329, 71] on input "roasted" at bounding box center [336, 67] width 62 height 9
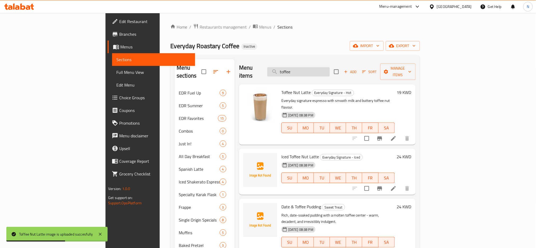
click at [330, 68] on input "toffee" at bounding box center [298, 71] width 62 height 9
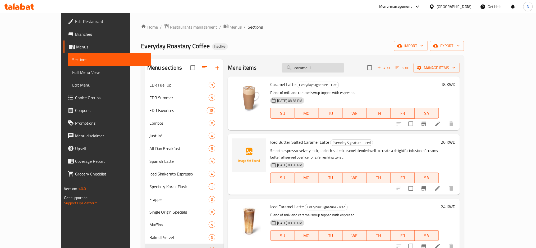
click at [341, 67] on input "caramel l" at bounding box center [313, 67] width 62 height 9
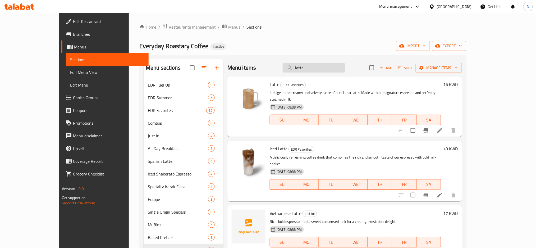
click at [332, 68] on input "latte" at bounding box center [314, 67] width 62 height 9
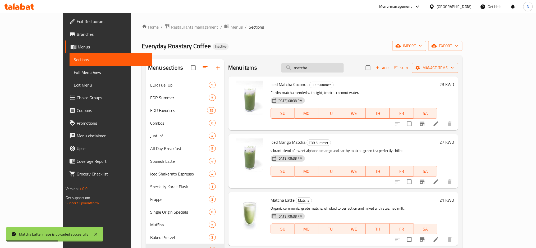
click at [340, 70] on input "matcha" at bounding box center [312, 67] width 62 height 9
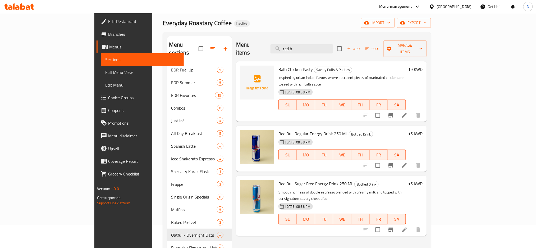
scroll to position [35, 0]
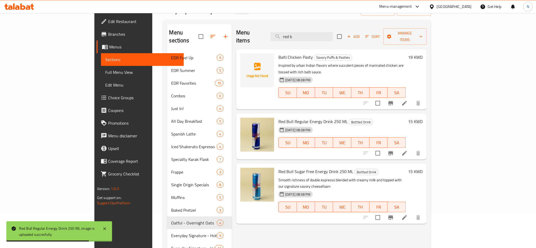
click at [265, 216] on div "Menu items red b Add Sort Manage items Balti Chicken Pasty Savory Puffs & Pasti…" at bounding box center [329, 242] width 195 height 436
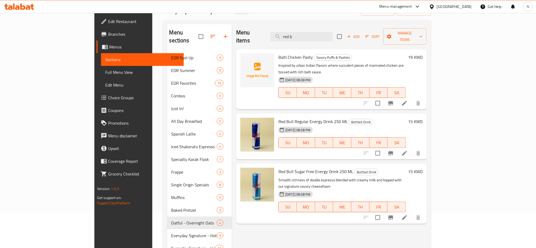
scroll to position [0, 0]
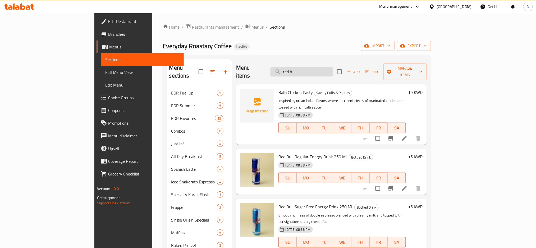
click at [327, 70] on input "red b" at bounding box center [302, 71] width 62 height 9
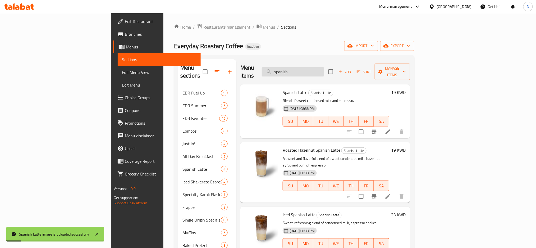
click at [324, 67] on input "spanish" at bounding box center [293, 71] width 62 height 9
click at [346, 50] on div "Everyday Roastary Coffee Inactive import export" at bounding box center [294, 46] width 240 height 10
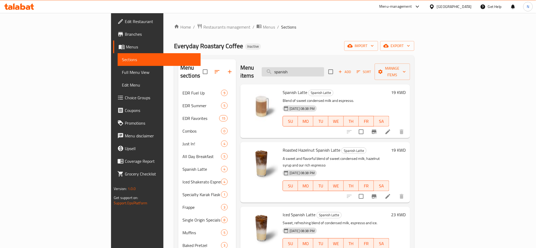
click at [324, 69] on input "spanish" at bounding box center [293, 71] width 62 height 9
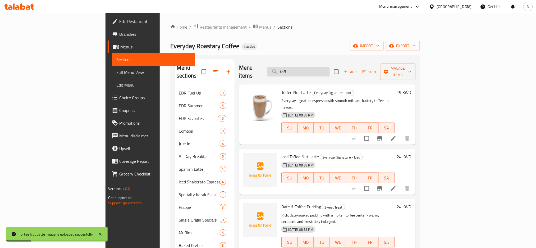
click at [329, 67] on input "toff" at bounding box center [298, 71] width 62 height 9
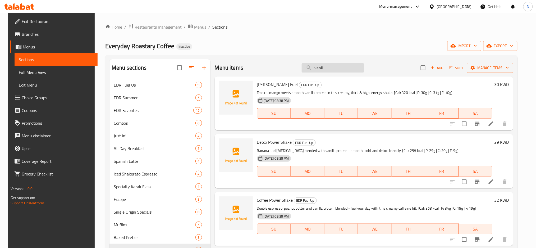
click at [335, 70] on input "vanil" at bounding box center [333, 67] width 62 height 9
click at [342, 69] on input "vanilla" at bounding box center [333, 67] width 62 height 9
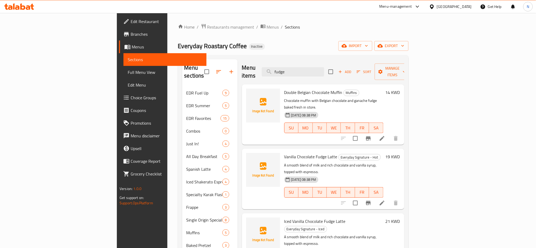
type input "fudge"
click at [128, 70] on span "Full Menu View" at bounding box center [165, 72] width 75 height 6
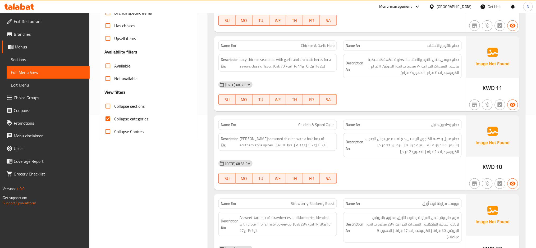
scroll to position [176, 0]
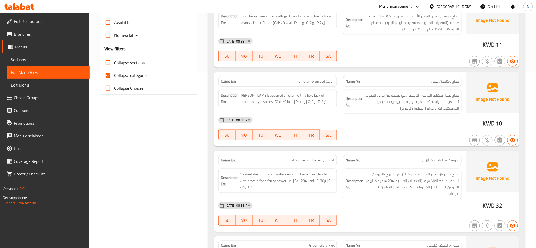
click at [108, 79] on input "Collapse categories" at bounding box center [108, 75] width 13 height 13
checkbox input "false"
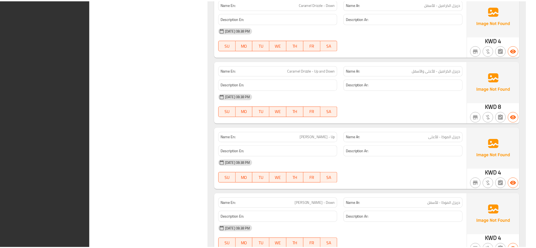
scroll to position [13397, 0]
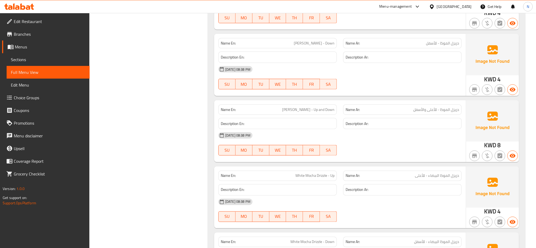
click at [435, 4] on icon at bounding box center [432, 7] width 6 height 6
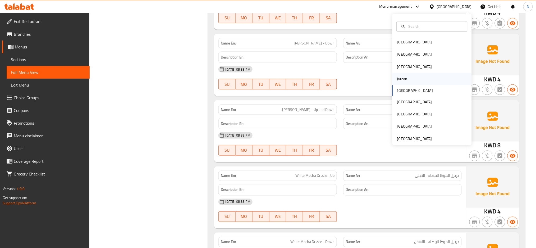
click at [402, 78] on div "Jordan" at bounding box center [402, 79] width 19 height 12
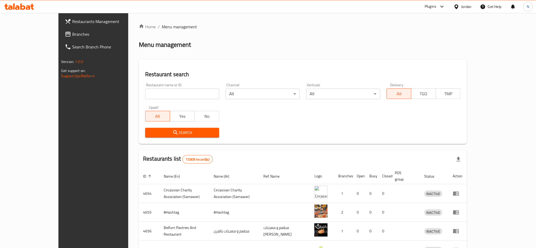
click at [72, 33] on span "Branches" at bounding box center [108, 34] width 72 height 6
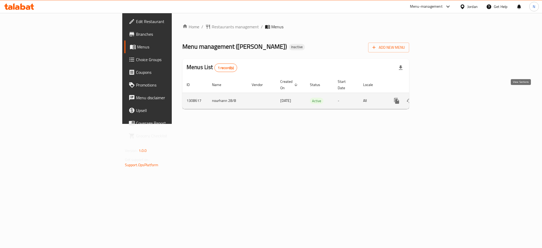
click at [438, 98] on icon "enhanced table" at bounding box center [434, 101] width 6 height 6
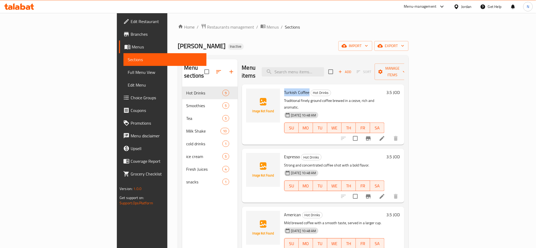
drag, startPoint x: 279, startPoint y: 84, endPoint x: 256, endPoint y: 85, distance: 23.5
click at [284, 88] on span "Turkish Coffee" at bounding box center [296, 92] width 25 height 8
copy span "Turkish Coffee"
drag, startPoint x: 271, startPoint y: 141, endPoint x: 253, endPoint y: 143, distance: 17.8
click at [282, 151] on div "Espresso Hot Drinks Strong and concentrated coffee shot with a bold flavor. [DA…" at bounding box center [334, 175] width 104 height 49
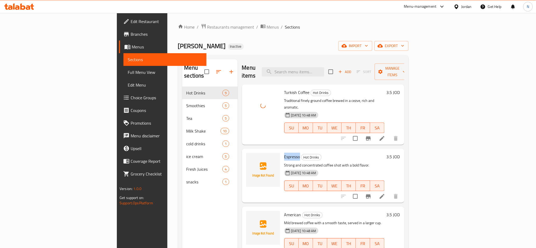
copy span "Espresso"
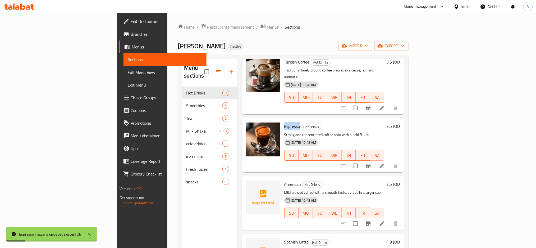
scroll to position [38, 0]
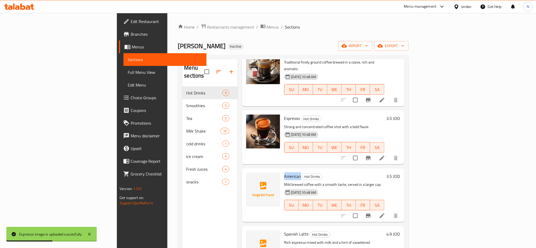
drag, startPoint x: 272, startPoint y: 159, endPoint x: 256, endPoint y: 161, distance: 16.3
click at [284, 172] on h6 "American Hot Drinks" at bounding box center [334, 175] width 100 height 7
copy span "American"
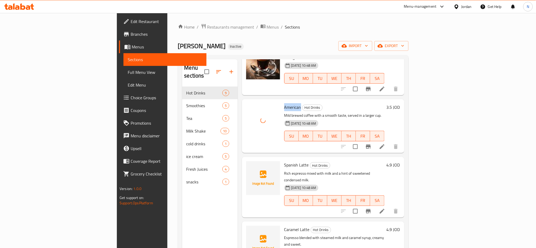
scroll to position [109, 0]
click at [282, 158] on div "Spanish Latte Hot Drinks Rich espresso mixed with milk and a hint of sweetened …" at bounding box center [334, 186] width 104 height 56
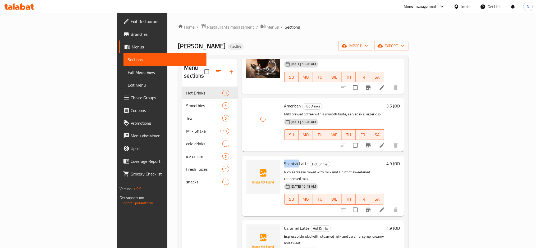
click at [282, 158] on div "Spanish Latte Hot Drinks Rich espresso mixed with milk and a hint of sweetened …" at bounding box center [334, 186] width 104 height 56
click at [284, 159] on span "Spanish Latte" at bounding box center [296, 163] width 25 height 8
copy h6 "Spanish Latte"
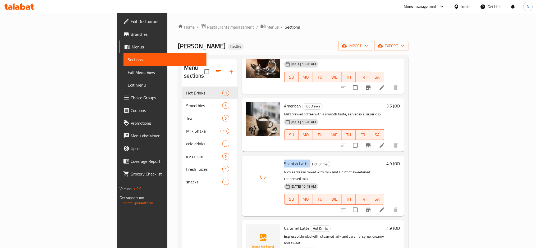
scroll to position [144, 0]
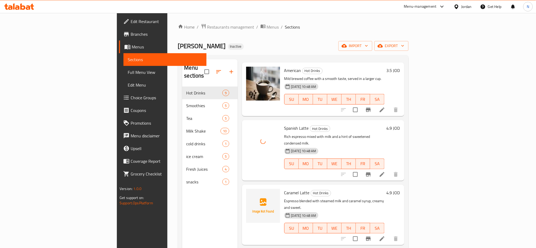
click at [284, 189] on span "Caramel Latte" at bounding box center [296, 193] width 25 height 8
copy h6 "Caramel Latte"
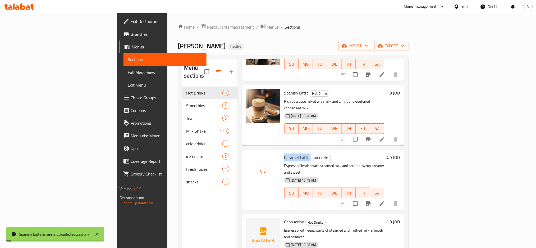
scroll to position [214, 0]
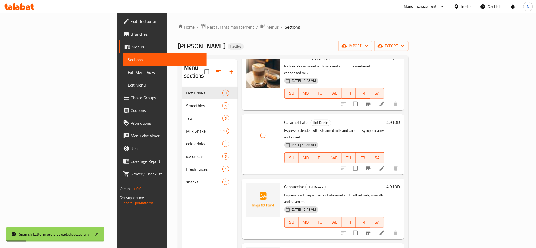
click at [284, 182] on span "Cappuccino" at bounding box center [294, 186] width 20 height 8
copy h6 "Cappuccino"
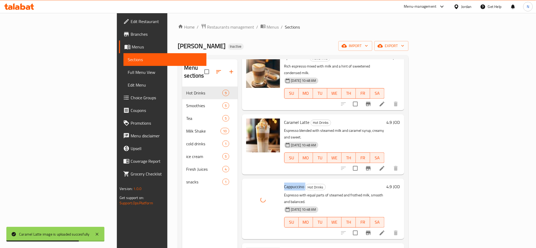
scroll to position [250, 0]
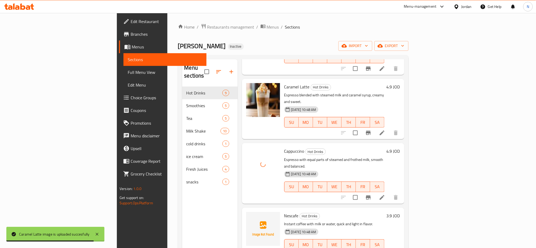
click at [284, 212] on span "Nescafe" at bounding box center [291, 216] width 14 height 8
copy h6 "Nescafe"
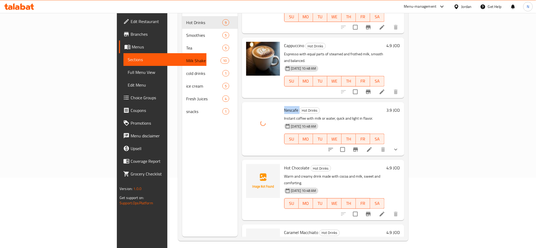
scroll to position [74, 0]
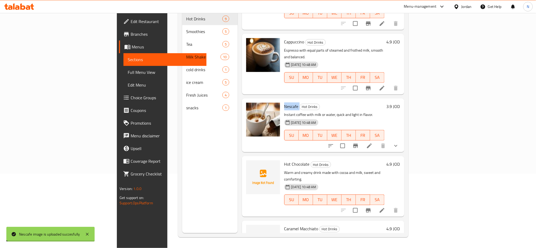
click at [284, 160] on span "Hot Chocolate" at bounding box center [296, 164] width 25 height 8
copy h6 "Hot Chocolate"
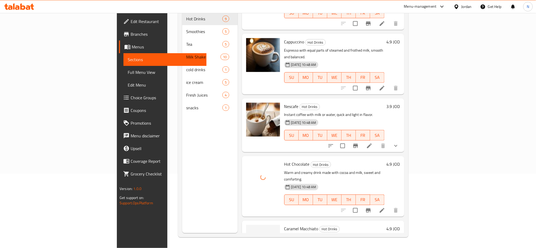
click at [284, 225] on span "Caramel Macchiato" at bounding box center [301, 229] width 34 height 8
copy h6 "Caramel Macchiato"
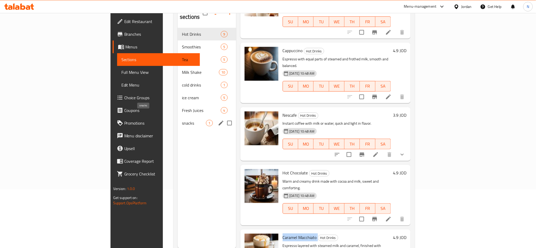
scroll to position [0, 0]
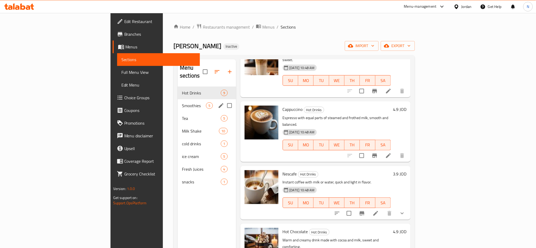
click at [182, 102] on span "Smoothies" at bounding box center [194, 105] width 24 height 6
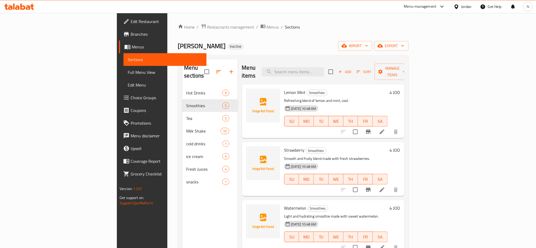
click at [284, 88] on span "Lemon Mint" at bounding box center [294, 92] width 21 height 8
copy h6 "Lemon Mint"
click at [284, 146] on span "Strawberry" at bounding box center [294, 150] width 20 height 8
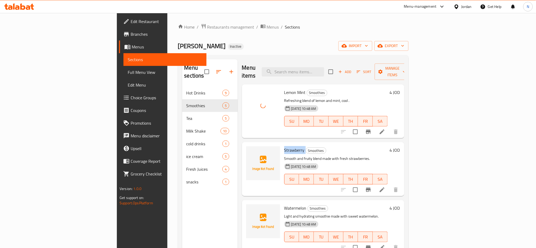
click at [284, 146] on span "Strawberry" at bounding box center [294, 150] width 20 height 8
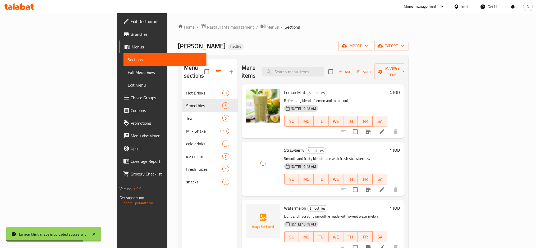
click at [284, 204] on span "Watermelon" at bounding box center [295, 208] width 22 height 8
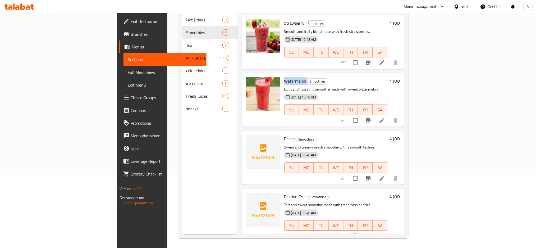
scroll to position [74, 0]
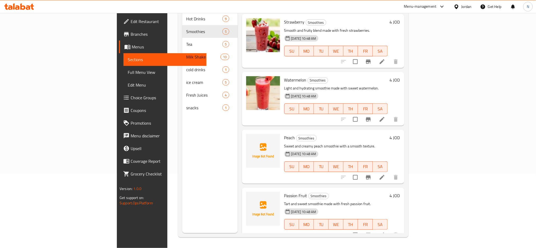
click at [284, 134] on span "Peach" at bounding box center [289, 138] width 11 height 8
click at [284, 191] on span "Passion Fruit" at bounding box center [295, 195] width 23 height 8
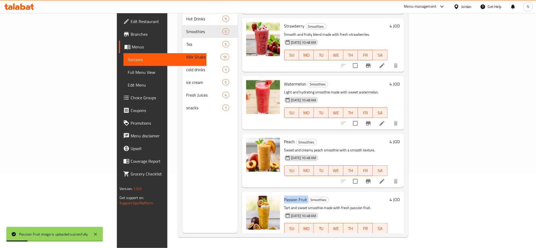
scroll to position [54, 0]
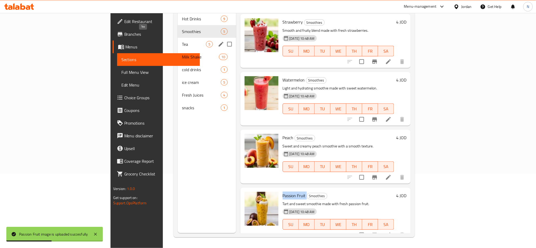
click at [182, 41] on span "Tea" at bounding box center [194, 44] width 24 height 6
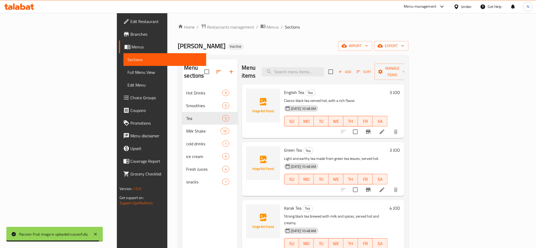
click at [284, 88] on span "English Tea" at bounding box center [294, 92] width 20 height 8
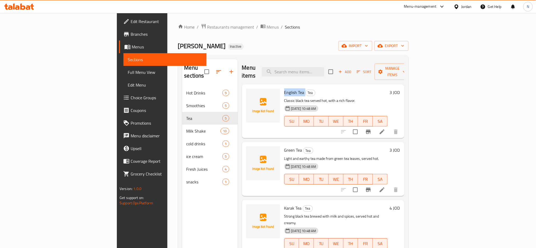
click at [284, 88] on span "English Tea" at bounding box center [294, 92] width 20 height 8
click at [284, 146] on span "Green Tea" at bounding box center [293, 150] width 18 height 8
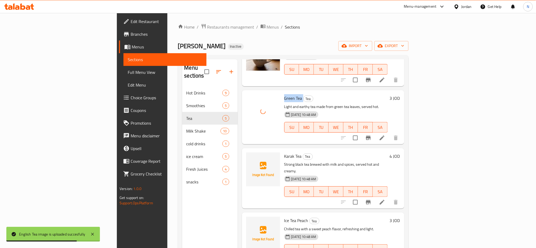
scroll to position [54, 0]
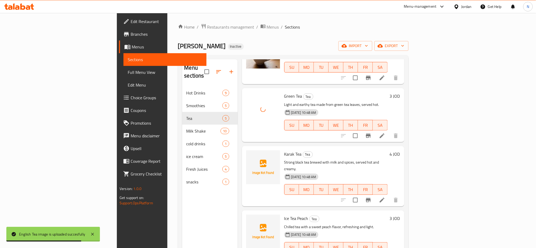
click at [251, 148] on div at bounding box center [263, 176] width 38 height 56
click at [284, 150] on span "Karak Tea" at bounding box center [292, 154] width 17 height 8
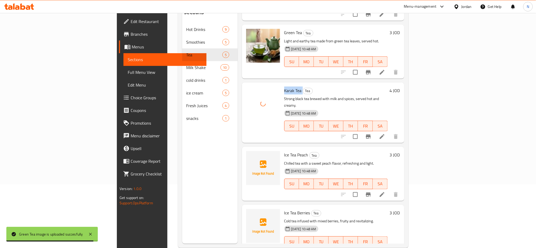
scroll to position [74, 0]
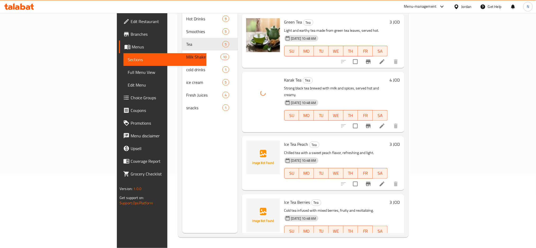
click at [284, 140] on span "Ice Tea Peach" at bounding box center [296, 144] width 24 height 8
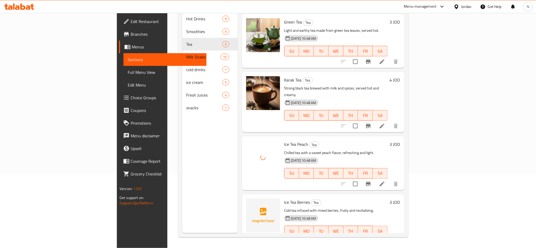
click at [284, 198] on span "Ice Tea Berries" at bounding box center [297, 202] width 26 height 8
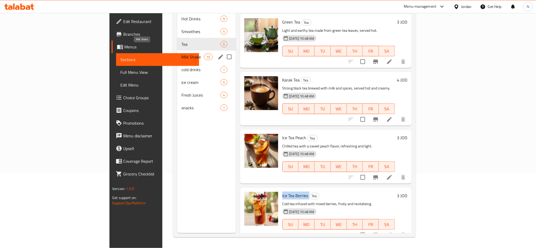
click at [181, 54] on span "Milk Shake" at bounding box center [192, 57] width 22 height 6
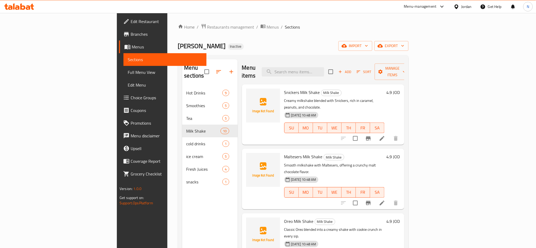
click at [284, 88] on span "Snickers Milk Shake" at bounding box center [302, 92] width 36 height 8
click at [284, 153] on span "Maltesers Milk Shake" at bounding box center [303, 157] width 38 height 8
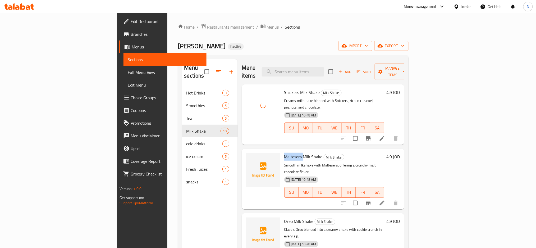
click at [284, 153] on span "Maltesers Milk Shake" at bounding box center [303, 157] width 38 height 8
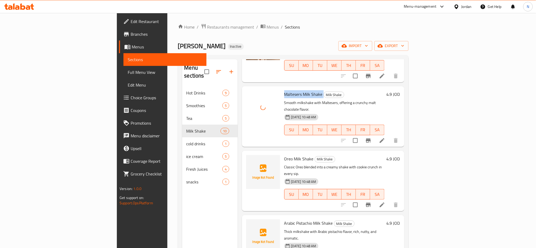
scroll to position [70, 0]
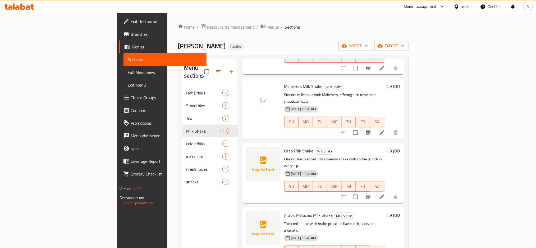
click at [284, 147] on span "Oreo Milk Shake" at bounding box center [298, 151] width 29 height 8
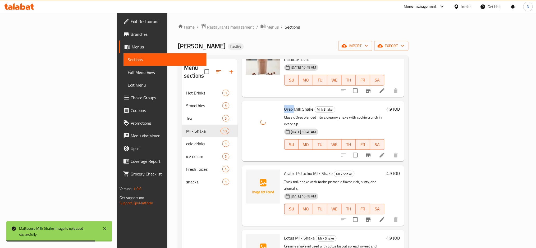
scroll to position [141, 0]
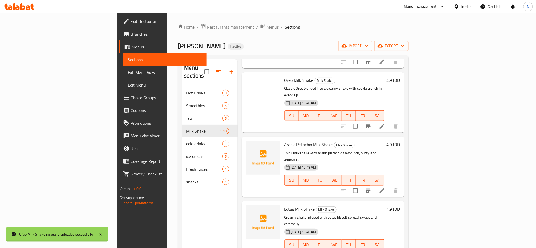
click at [284, 140] on span "Arabic Pistachio Milk Shake" at bounding box center [308, 144] width 49 height 8
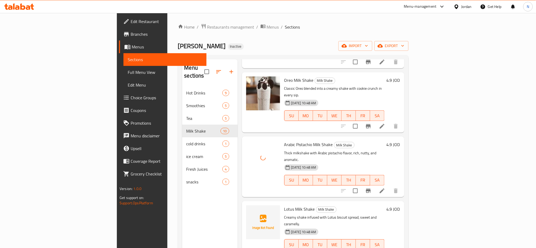
click at [284, 205] on span "Lotus Milk Shake" at bounding box center [299, 209] width 31 height 8
click at [117, 235] on div "Edit Restaurant Branches Menus Sections Full Menu View Edit Menu Choice Groups …" at bounding box center [162, 137] width 90 height 248
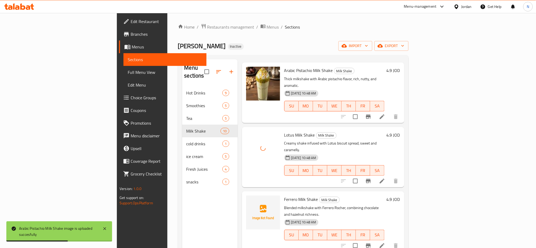
scroll to position [247, 0]
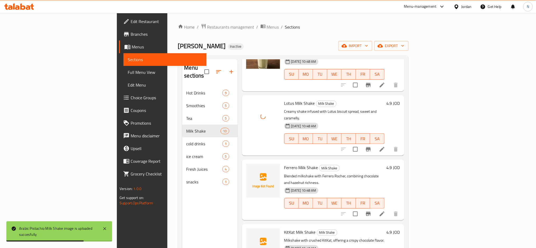
click at [284, 163] on span "Ferrero Milk Shake" at bounding box center [301, 167] width 34 height 8
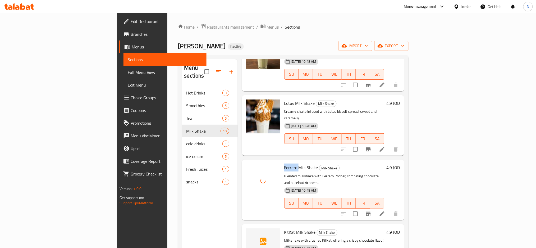
scroll to position [282, 0]
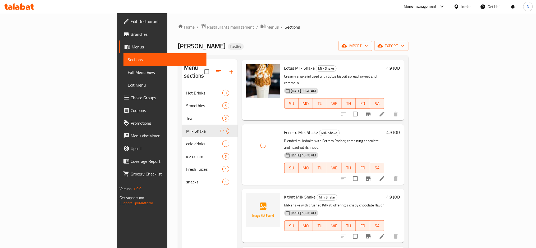
click at [284, 193] on span "KitKat Milk Shake" at bounding box center [299, 197] width 31 height 8
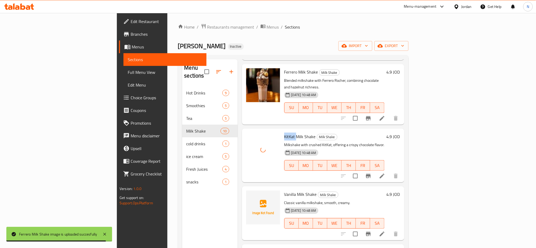
scroll to position [343, 0]
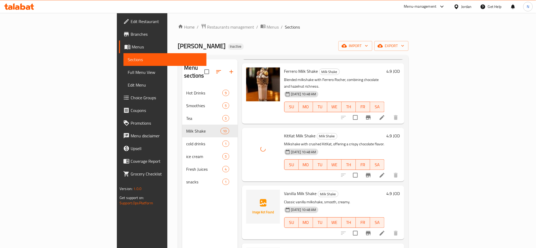
click at [284, 189] on span "Vanilla Milk Shake" at bounding box center [300, 193] width 33 height 8
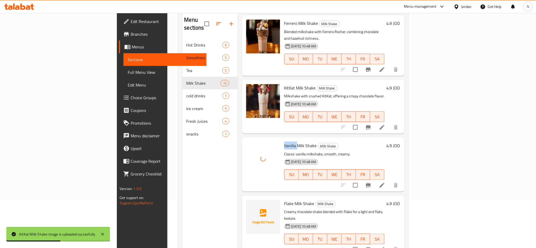
scroll to position [74, 0]
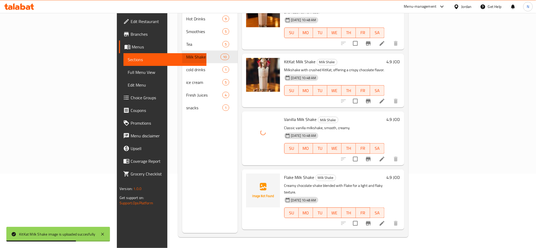
click at [284, 173] on span "Flake Milk Shake" at bounding box center [299, 177] width 30 height 8
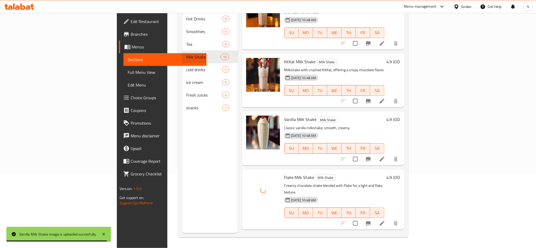
click at [284, 237] on span "Chocolate Milk Shake" at bounding box center [303, 241] width 38 height 8
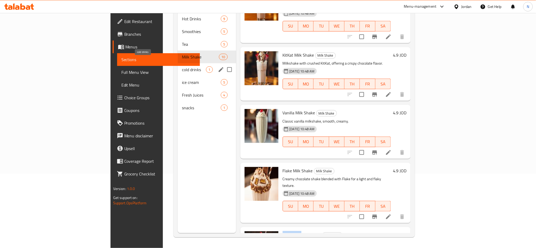
click at [182, 66] on span "cold drinks" at bounding box center [194, 69] width 24 height 6
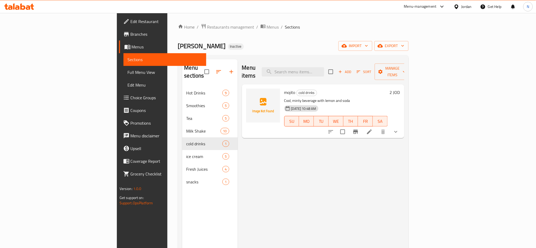
click at [284, 88] on span "mojito" at bounding box center [289, 92] width 11 height 8
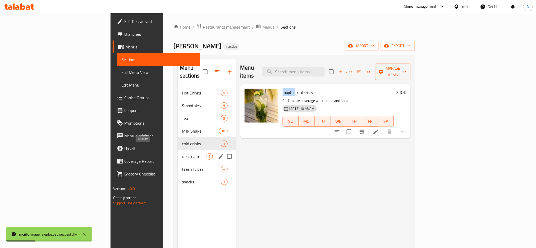
click at [182, 153] on span "ice cream" at bounding box center [194, 156] width 24 height 6
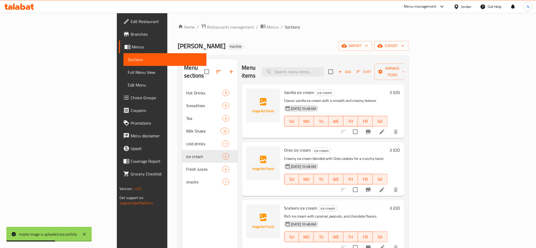
click at [284, 88] on span "Vanilla ice cream" at bounding box center [299, 92] width 30 height 8
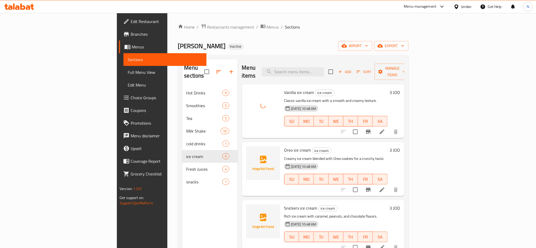
click at [284, 146] on span "Oreo ice cream" at bounding box center [297, 150] width 27 height 8
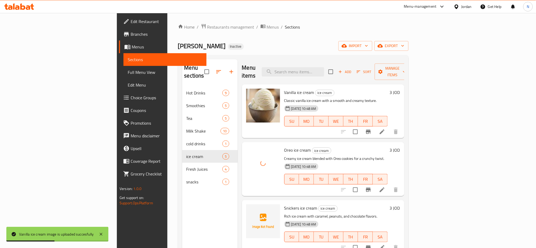
click at [284, 204] on span "Snickers ice cream" at bounding box center [300, 208] width 33 height 8
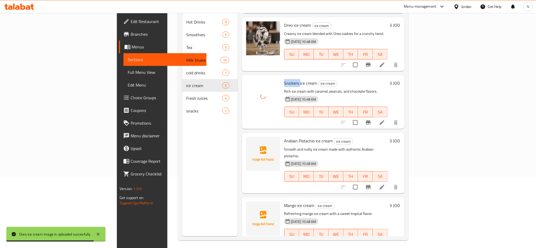
scroll to position [74, 0]
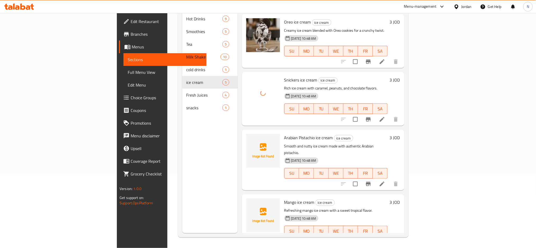
click at [284, 134] on span "Arabian Pistachio ice cream" at bounding box center [308, 138] width 49 height 8
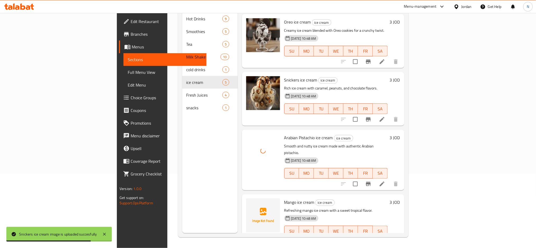
click at [284, 198] on span "Mango ice cream" at bounding box center [299, 202] width 30 height 8
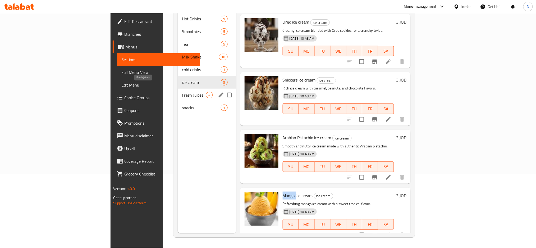
click at [182, 92] on span "Fresh Juices" at bounding box center [194, 95] width 24 height 6
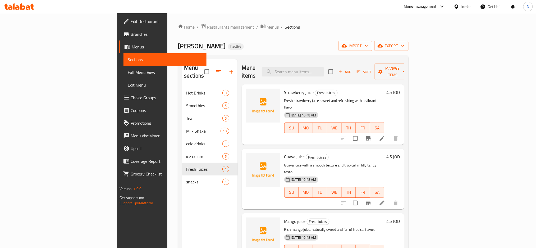
click at [284, 88] on span "Strawberry juice" at bounding box center [299, 92] width 30 height 8
click at [284, 153] on span "Guava juice" at bounding box center [294, 157] width 21 height 8
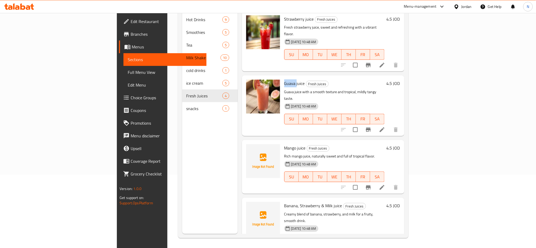
scroll to position [74, 0]
click at [284, 143] on span "Mango juice" at bounding box center [294, 147] width 21 height 8
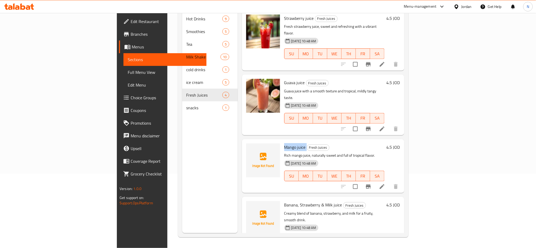
click at [284, 143] on span "Mango juice" at bounding box center [294, 147] width 21 height 8
click at [284, 201] on span "Banana, Strawberry & Milk juice" at bounding box center [313, 205] width 58 height 8
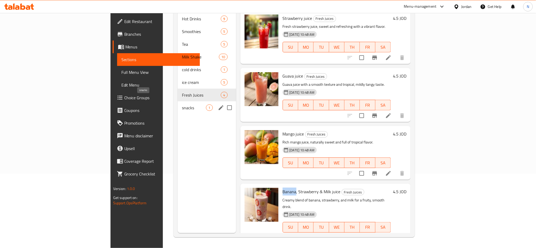
click at [182, 104] on span "snacks" at bounding box center [194, 107] width 24 height 6
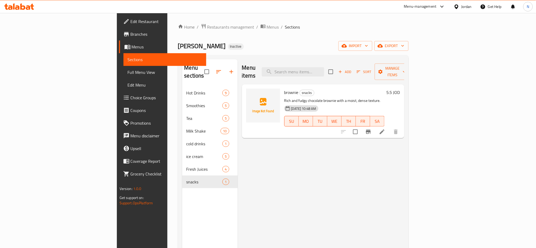
click at [284, 88] on span "brownie" at bounding box center [291, 92] width 14 height 8
click at [296, 153] on div "Menu items Add Sort Manage items brownie snacks Rich and fudgy chocolate browni…" at bounding box center [321, 183] width 167 height 248
click at [128, 72] on span "Full Menu View" at bounding box center [165, 72] width 75 height 6
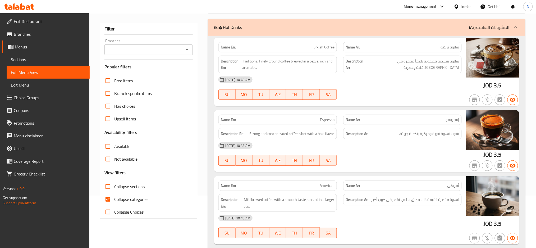
scroll to position [70, 0]
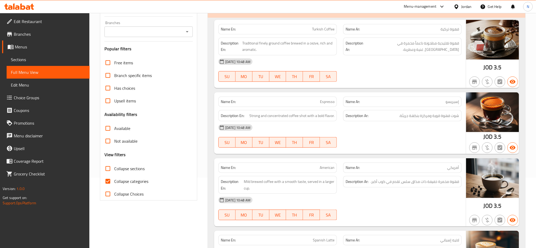
click at [135, 179] on span "Collapse categories" at bounding box center [131, 181] width 34 height 6
click at [114, 179] on input "Collapse categories" at bounding box center [108, 181] width 13 height 13
checkbox input "false"
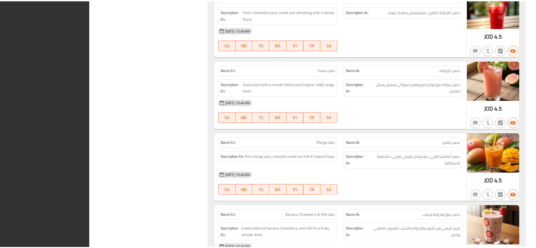
scroll to position [3055, 0]
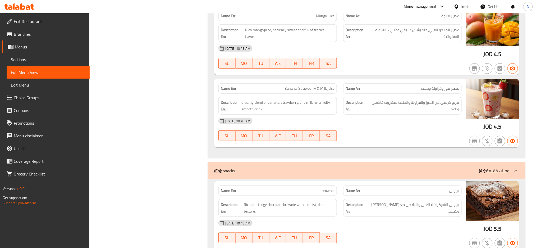
click at [459, 7] on icon at bounding box center [457, 7] width 6 height 6
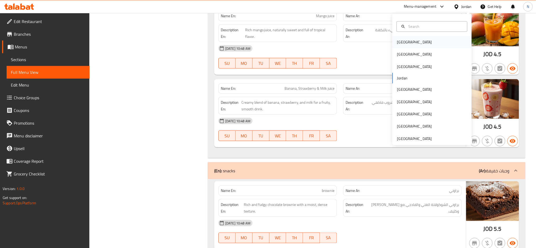
click at [399, 42] on div "[GEOGRAPHIC_DATA]" at bounding box center [414, 42] width 35 height 6
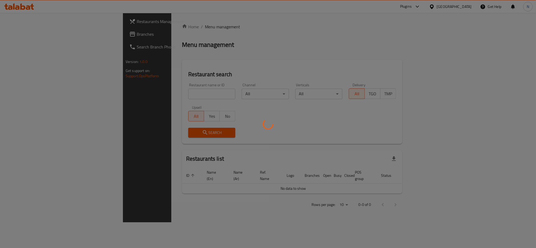
click at [20, 34] on div at bounding box center [268, 124] width 536 height 248
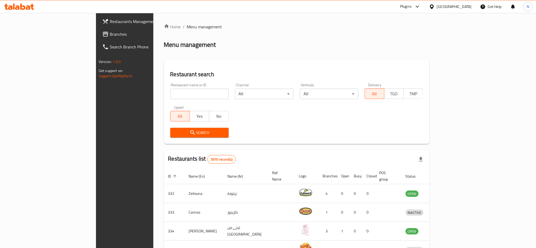
click at [110, 34] on span "Branches" at bounding box center [146, 34] width 72 height 6
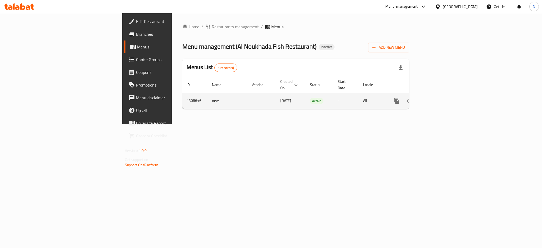
click at [438, 98] on icon "enhanced table" at bounding box center [434, 101] width 6 height 6
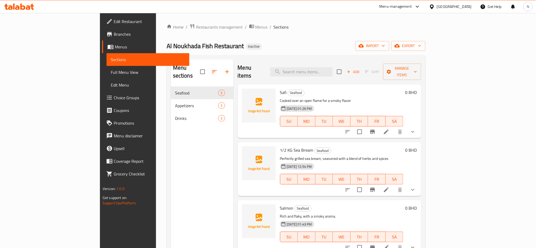
click at [280, 88] on span "Safi" at bounding box center [283, 92] width 7 height 8
copy h6 "Safi"
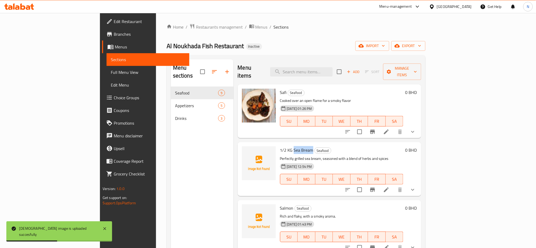
drag, startPoint x: 287, startPoint y: 143, endPoint x: 269, endPoint y: 144, distance: 17.7
click at [280, 146] on span "1/2 KG Sea Bream" at bounding box center [296, 150] width 33 height 8
copy span "Sea Bream"
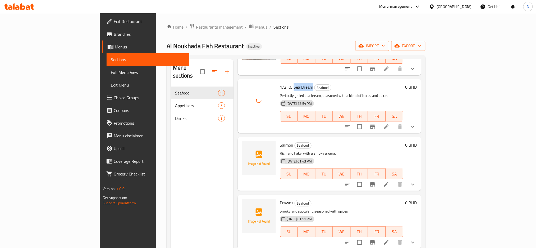
scroll to position [70, 0]
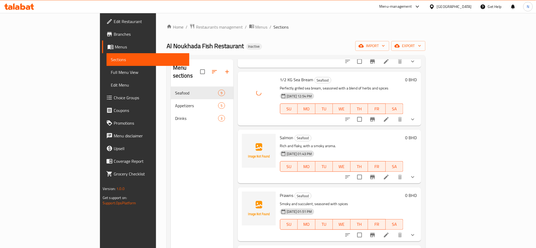
click at [280, 134] on span "Salmon" at bounding box center [286, 138] width 13 height 8
copy h6 "Salmon"
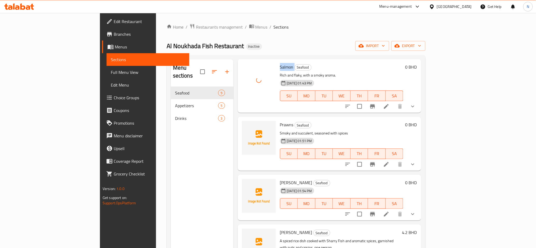
scroll to position [176, 0]
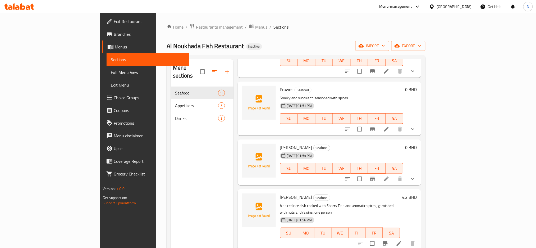
click at [280, 85] on span "Prawns" at bounding box center [286, 89] width 13 height 8
copy h6 "Prawns"
click at [280, 143] on span "Eskandarani Prawns" at bounding box center [296, 147] width 32 height 8
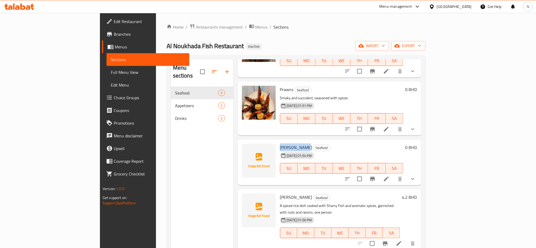
click at [280, 143] on span "Eskandarani Prawns" at bounding box center [296, 147] width 32 height 8
copy span "Eskandarani"
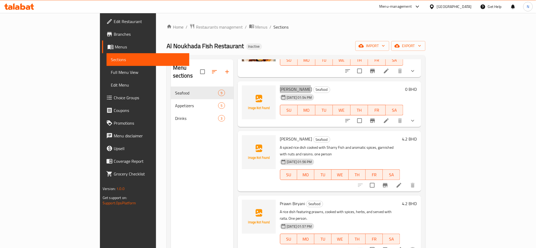
scroll to position [247, 0]
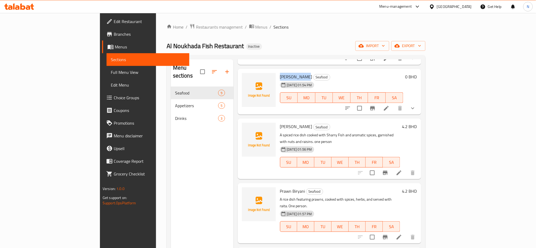
click at [348, 118] on div "Sharry Machboss Seafood A spiced rice dish cooked with Sharry Fish and aromatic…" at bounding box center [330, 148] width 184 height 60
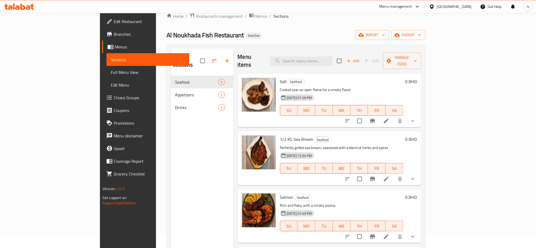
scroll to position [0, 0]
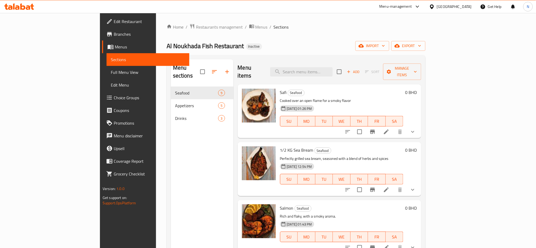
drag, startPoint x: 288, startPoint y: 49, endPoint x: 243, endPoint y: 68, distance: 48.2
click at [288, 49] on div "Al Noukhada Fish Restaurant Inactive import export" at bounding box center [296, 46] width 259 height 10
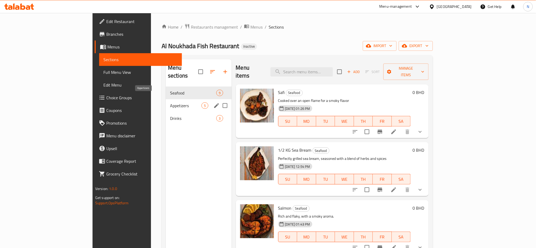
click at [170, 102] on span "Appetizers" at bounding box center [185, 105] width 31 height 6
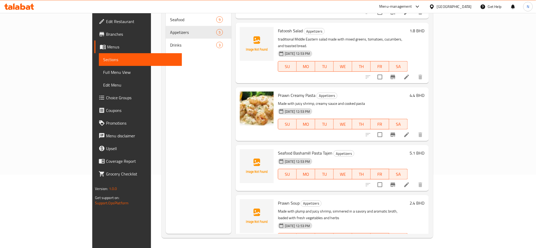
scroll to position [74, 0]
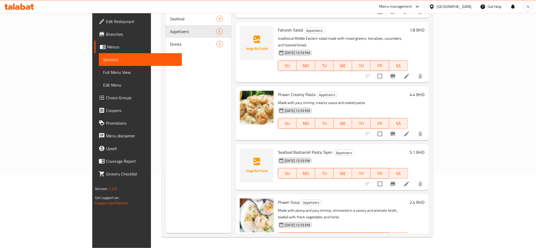
click at [379, 148] on h6 "Seafood Bashamill Pasta Tajen Appetizers" at bounding box center [343, 151] width 130 height 7
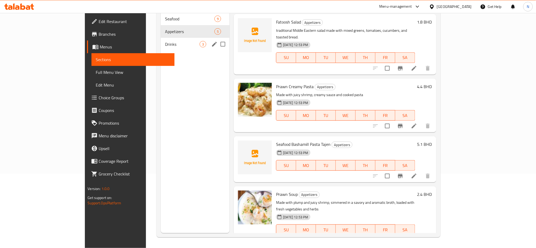
click at [161, 38] on div "Drinks 3" at bounding box center [195, 44] width 69 height 13
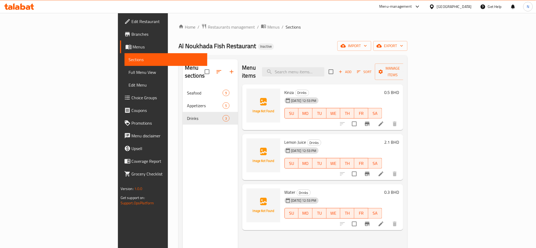
click at [289, 40] on div "Home / Restaurants management / Menus / Sections Al Noukhada Fish Restaurant In…" at bounding box center [293, 168] width 229 height 288
click at [129, 71] on span "Full Menu View" at bounding box center [166, 72] width 75 height 6
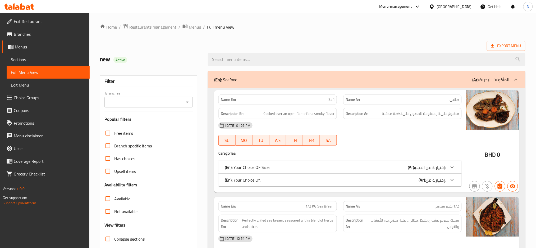
scroll to position [106, 0]
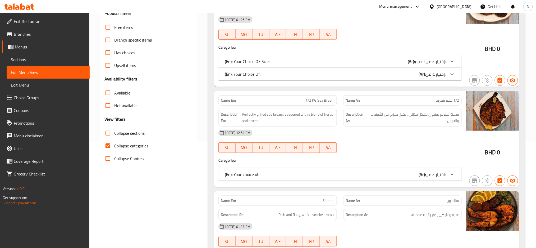
click at [139, 145] on span "Collapse categories" at bounding box center [131, 146] width 34 height 6
click at [114, 145] on input "Collapse categories" at bounding box center [108, 145] width 13 height 13
checkbox input "false"
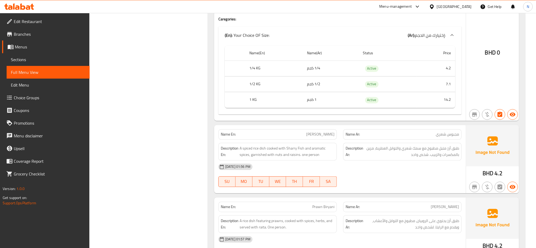
scroll to position [987, 0]
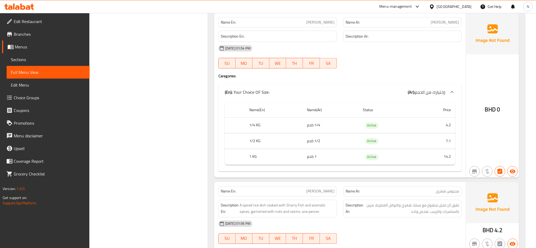
drag, startPoint x: 373, startPoint y: 58, endPoint x: 340, endPoint y: 66, distance: 33.5
click at [373, 58] on div "28-08-2025 01:54 PM SU MO TU WE TH FR SA" at bounding box center [340, 57] width 250 height 30
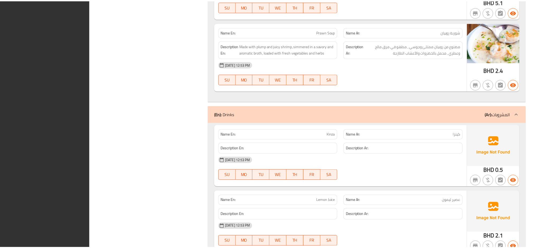
scroll to position [1838, 0]
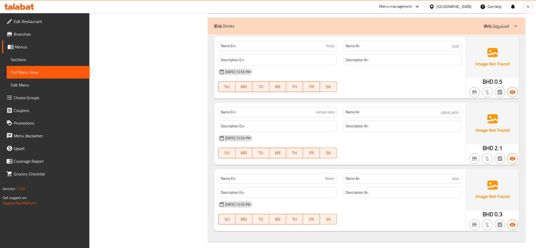
click at [465, 8] on div "Bahrain" at bounding box center [454, 7] width 35 height 6
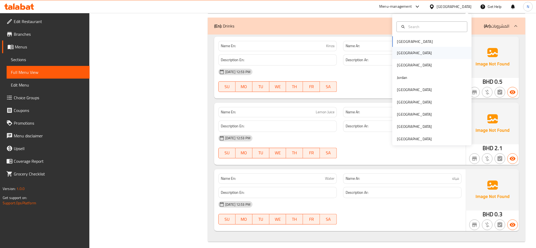
click at [404, 50] on div "[GEOGRAPHIC_DATA]" at bounding box center [414, 53] width 43 height 12
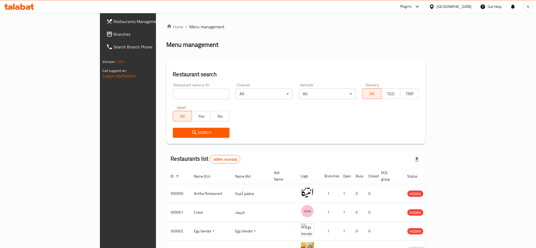
click at [114, 31] on span "Branches" at bounding box center [150, 34] width 72 height 6
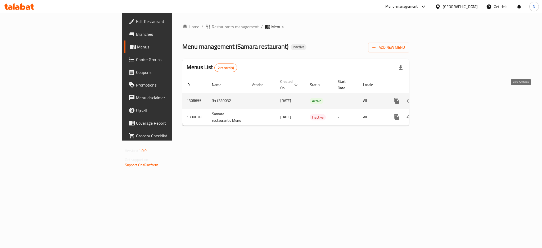
click at [441, 98] on link "enhanced table" at bounding box center [434, 100] width 13 height 13
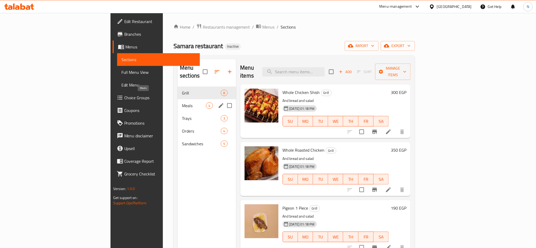
click at [182, 102] on span "Meals" at bounding box center [194, 105] width 24 height 6
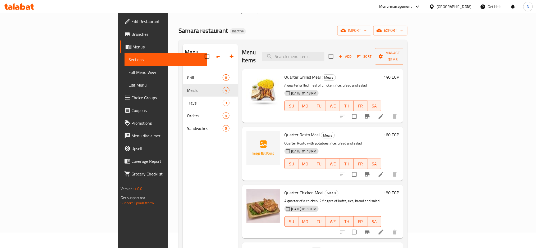
scroll to position [3, 0]
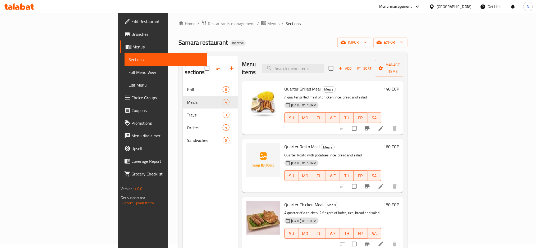
click at [349, 143] on h6 "Quarter Rosto Meal Meals" at bounding box center [333, 146] width 97 height 7
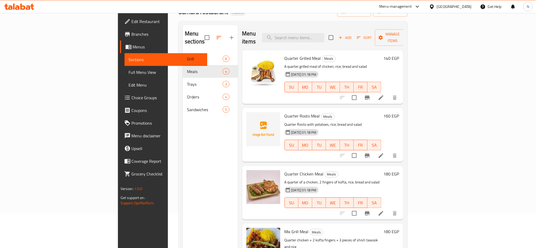
scroll to position [0, 0]
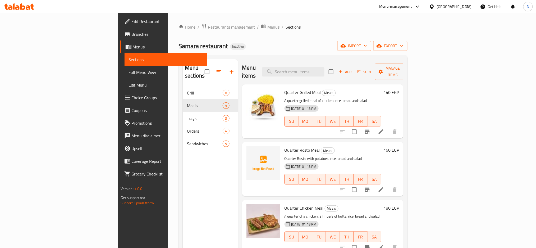
click at [292, 51] on div "Samara restaurant Inactive import export" at bounding box center [293, 46] width 229 height 10
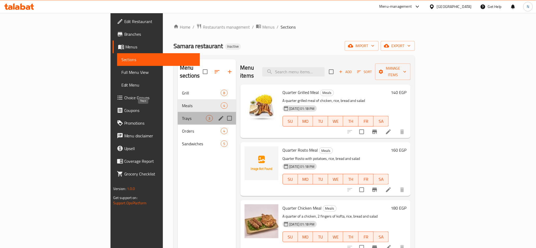
click at [182, 115] on span "Trays" at bounding box center [194, 118] width 24 height 6
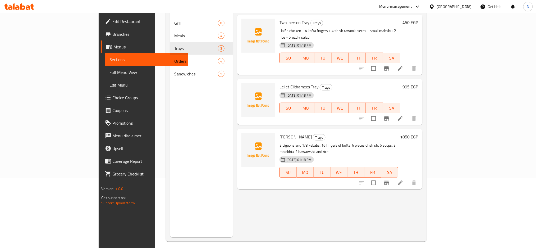
scroll to position [70, 0]
drag, startPoint x: 296, startPoint y: 176, endPoint x: 282, endPoint y: 172, distance: 14.8
click at [296, 176] on div "Menu items Add Sort Manage items Two-person Tray Trays Half a chicken + 4 kofta…" at bounding box center [327, 113] width 189 height 248
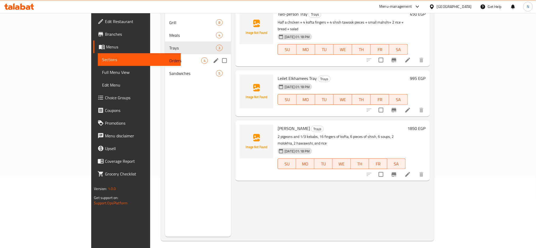
click at [165, 57] on div "Orders 4" at bounding box center [198, 60] width 66 height 13
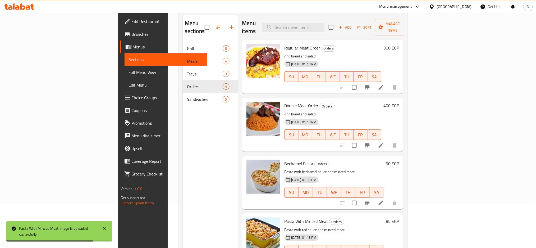
scroll to position [74, 0]
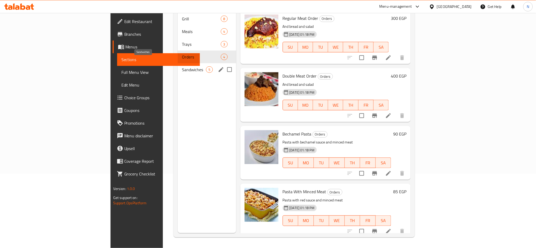
click at [182, 66] on span "Sandwiches" at bounding box center [194, 69] width 24 height 6
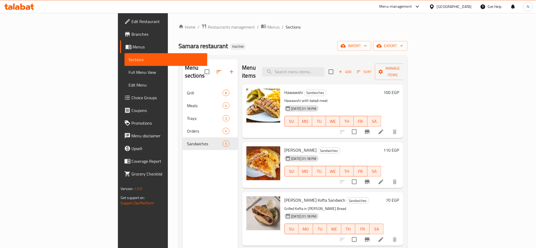
click at [129, 72] on span "Full Menu View" at bounding box center [166, 72] width 75 height 6
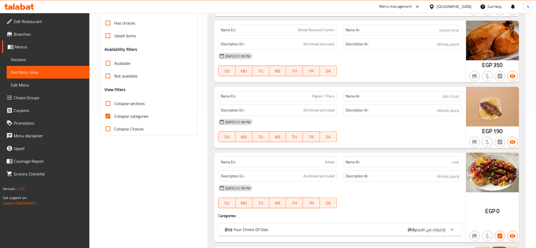
scroll to position [212, 0]
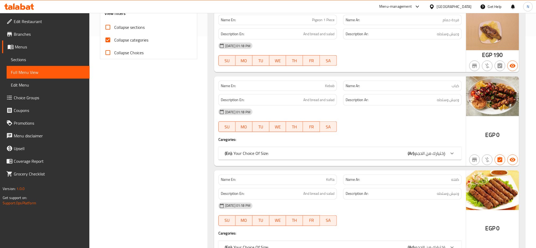
click at [128, 43] on span "Collapse categories" at bounding box center [131, 40] width 34 height 6
click at [114, 43] on input "Collapse categories" at bounding box center [108, 40] width 13 height 13
checkbox input "false"
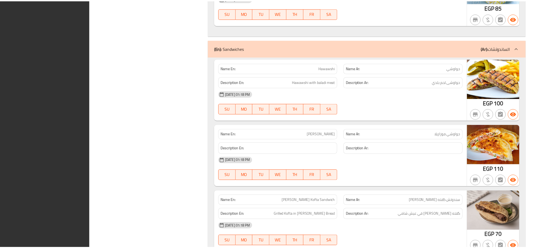
scroll to position [2104, 0]
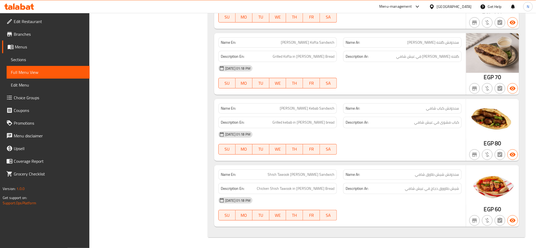
click at [24, 19] on span "Edit Restaurant" at bounding box center [50, 21] width 72 height 6
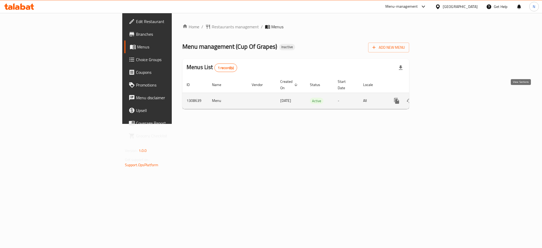
click at [438, 98] on icon "enhanced table" at bounding box center [434, 101] width 6 height 6
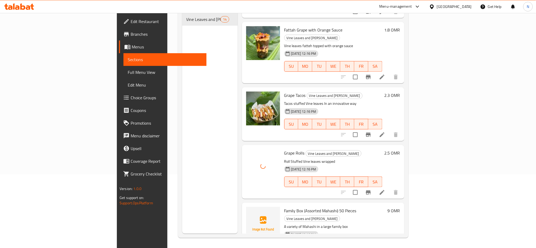
scroll to position [74, 0]
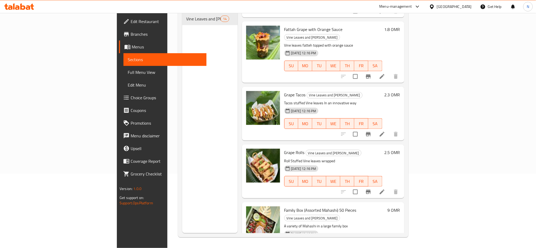
click at [128, 71] on span "Full Menu View" at bounding box center [165, 72] width 75 height 6
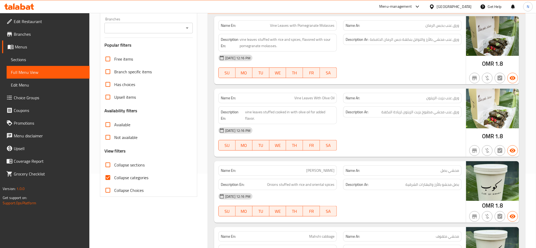
click at [136, 178] on span "Collapse categories" at bounding box center [131, 177] width 34 height 6
click at [114, 178] on input "Collapse categories" at bounding box center [108, 177] width 13 height 13
checkbox input "false"
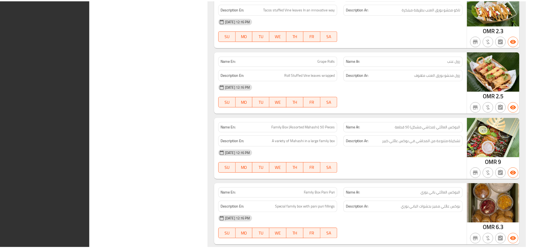
scroll to position [797, 0]
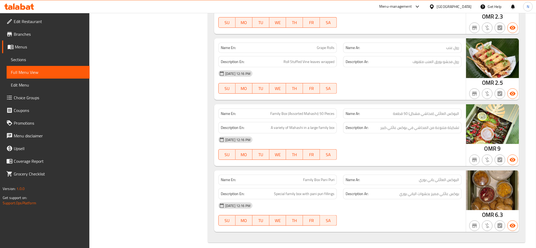
click at [467, 4] on div "Oman" at bounding box center [454, 7] width 35 height 6
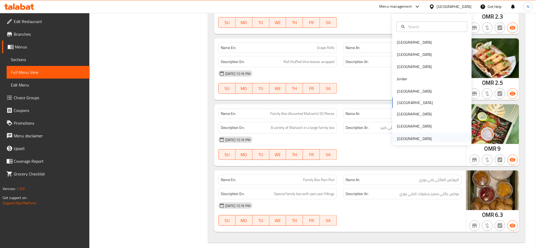
click at [405, 136] on div "United Arab Emirates" at bounding box center [414, 139] width 35 height 6
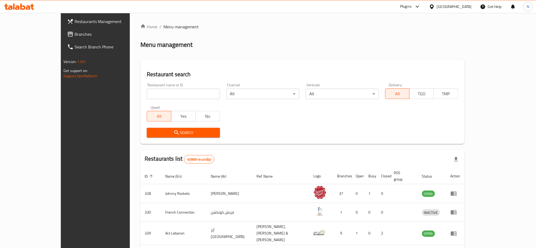
click at [75, 33] on span "Branches" at bounding box center [111, 34] width 72 height 6
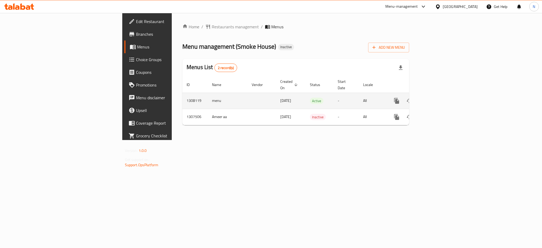
click at [437, 98] on icon "enhanced table" at bounding box center [434, 100] width 5 height 5
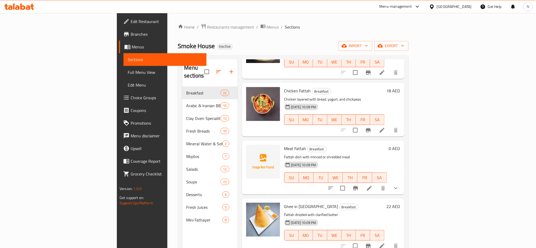
scroll to position [776, 0]
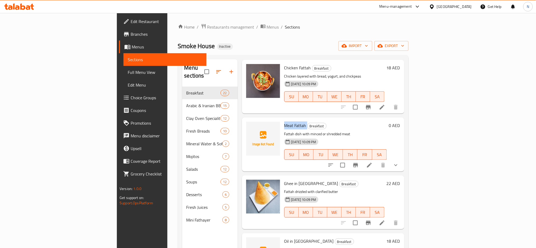
drag, startPoint x: 278, startPoint y: 120, endPoint x: 255, endPoint y: 119, distance: 22.5
click at [284, 122] on h6 "Meat Fattah Breakfast" at bounding box center [335, 125] width 103 height 7
copy h6 "Meat Fattah"
click at [409, 43] on div "Smoke House Inactive import export" at bounding box center [293, 46] width 231 height 10
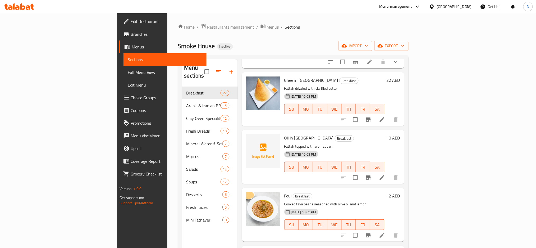
scroll to position [881, 0]
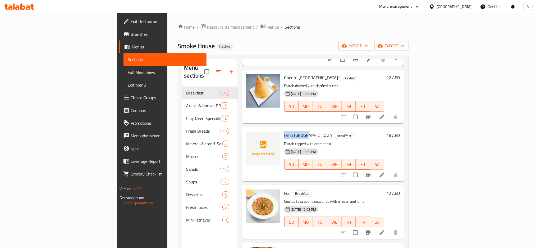
drag, startPoint x: 277, startPoint y: 126, endPoint x: 256, endPoint y: 127, distance: 20.6
click at [284, 131] on h6 "Oil in Fattah Breakfast" at bounding box center [334, 134] width 100 height 7
copy span "Oil in Fattah"
click at [316, 54] on div "Home / Restaurants management / Menus / Sections Smoke House Inactive import ex…" at bounding box center [293, 168] width 231 height 288
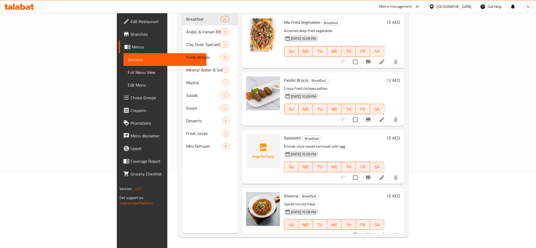
scroll to position [74, 0]
click at [284, 134] on span "Balaleeth" at bounding box center [292, 138] width 17 height 8
copy h6 "Balaleeth"
drag, startPoint x: 337, startPoint y: 187, endPoint x: 290, endPoint y: 173, distance: 49.1
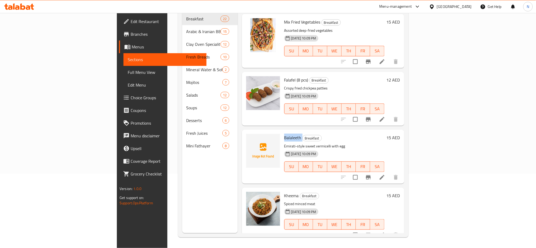
click at [337, 192] on h6 "Kheema Breakfast" at bounding box center [334, 195] width 100 height 7
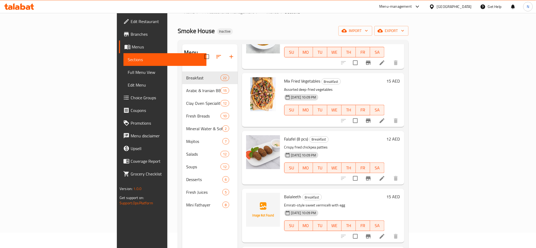
scroll to position [0, 0]
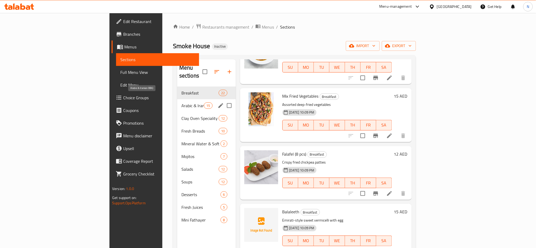
click at [181, 102] on span "Arabic & Iranian BBQ" at bounding box center [192, 105] width 22 height 6
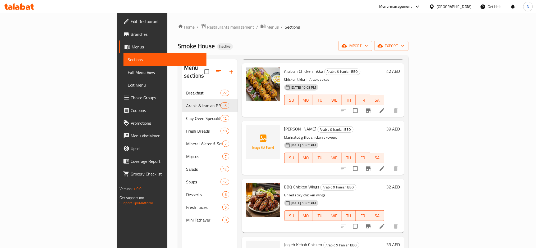
scroll to position [141, 0]
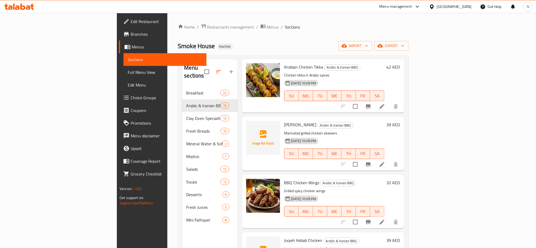
click at [284, 121] on span "Sheesh Tawook" at bounding box center [300, 125] width 32 height 8
copy span "Sheesh"
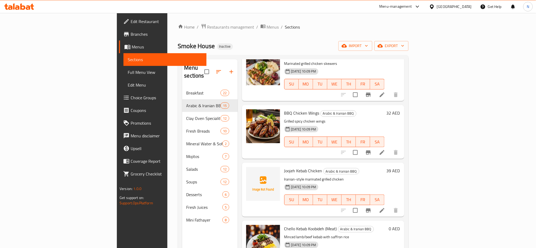
scroll to position [212, 0]
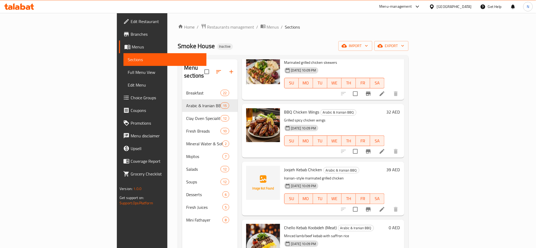
click at [284, 166] on span "Joojeh Kebab Chicken" at bounding box center [303, 170] width 38 height 8
copy span "Joojeh"
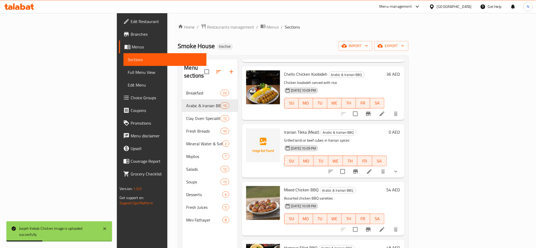
scroll to position [423, 0]
click at [284, 127] on span "Iranian Tikka (Meat)" at bounding box center [301, 131] width 35 height 8
copy span "Iranian"
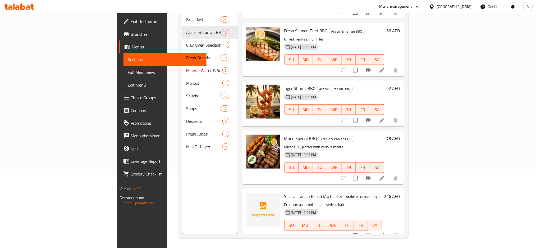
scroll to position [74, 0]
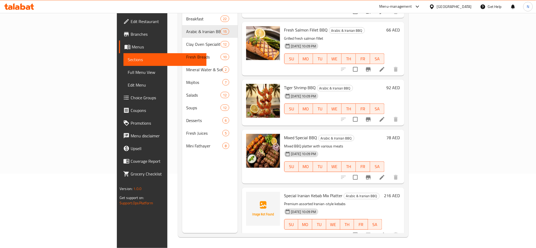
click at [284, 191] on span "Special Iranian Kebab Mix Platter" at bounding box center [313, 195] width 58 height 8
copy span "Special"
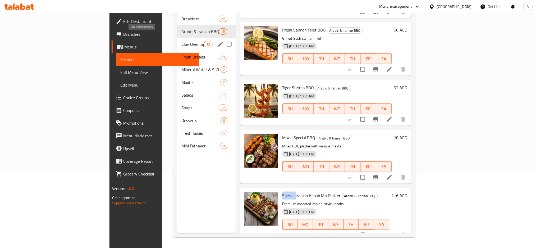
click at [181, 41] on span "Clay Oven Speciality" at bounding box center [192, 44] width 22 height 6
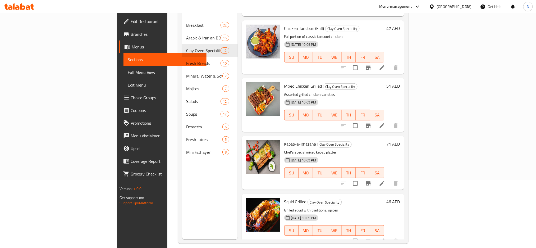
scroll to position [74, 0]
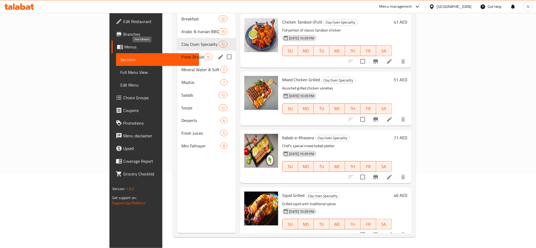
click at [181, 54] on span "Fresh Breads" at bounding box center [192, 57] width 22 height 6
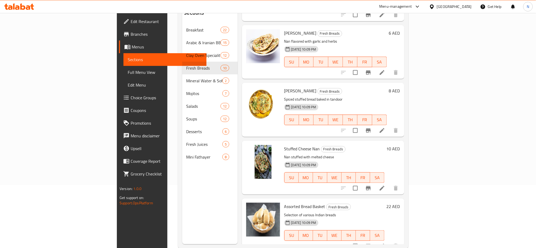
scroll to position [74, 0]
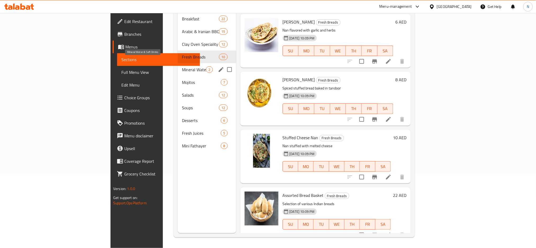
click at [182, 66] on span "Mineral Water & Soft Drinks" at bounding box center [194, 69] width 24 height 6
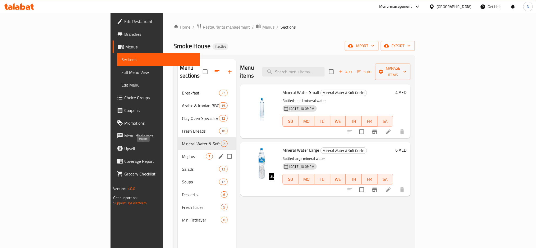
click at [182, 153] on span "Mojitos" at bounding box center [194, 156] width 24 height 6
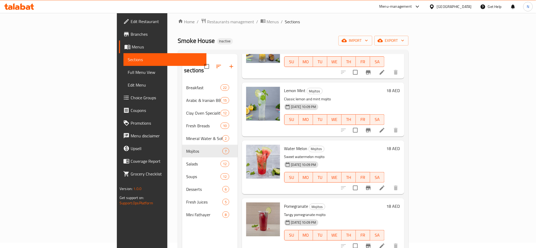
scroll to position [74, 0]
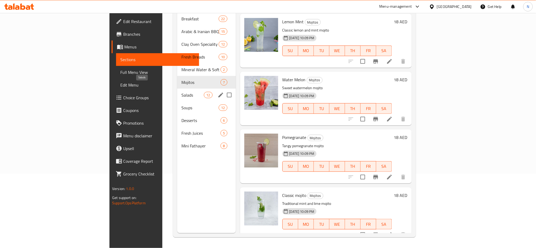
click at [181, 92] on span "Salads" at bounding box center [192, 95] width 22 height 6
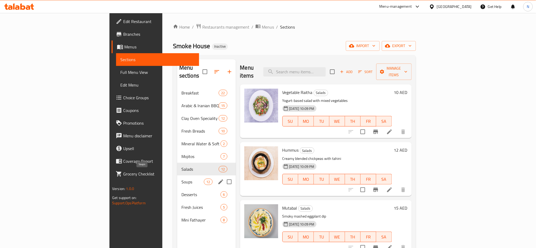
click at [177, 178] on div "Soups 12" at bounding box center [206, 181] width 59 height 13
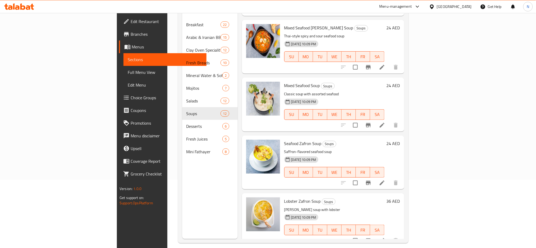
scroll to position [74, 0]
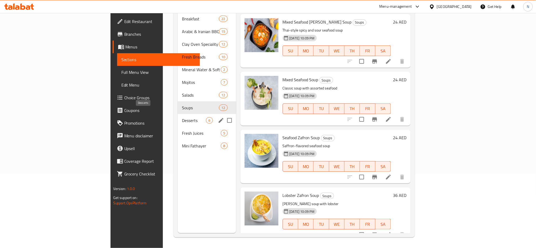
click at [182, 117] on span "Desserts" at bounding box center [194, 120] width 24 height 6
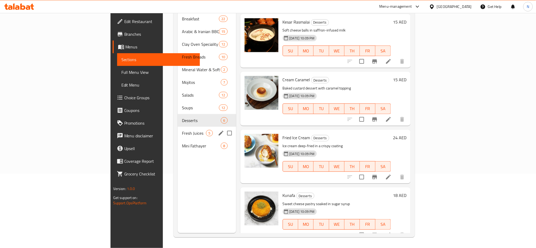
click at [182, 130] on span "Fresh Juices" at bounding box center [194, 133] width 24 height 6
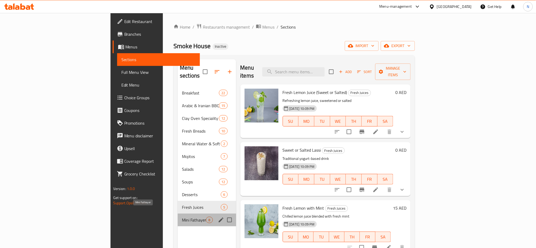
click at [182, 217] on span "Mini Fathayer" at bounding box center [194, 220] width 24 height 6
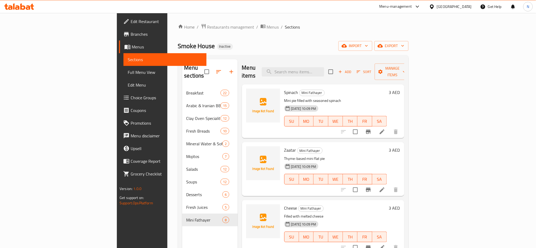
click at [284, 88] on span "Spinach" at bounding box center [291, 92] width 14 height 8
copy h6 "Spinach"
click at [284, 146] on span "Zaatar" at bounding box center [290, 150] width 12 height 8
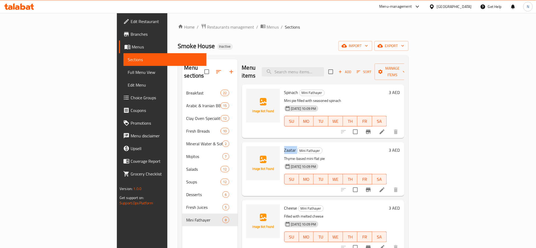
copy h6 "Zaatar"
click at [318, 104] on div "26-08-2025 10:09 PM SU MO TU WE TH FR SA" at bounding box center [335, 117] width 107 height 29
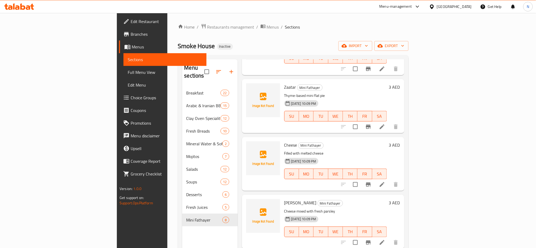
scroll to position [70, 0]
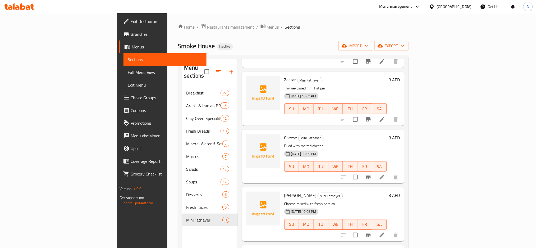
click at [284, 134] on span "Cheese" at bounding box center [290, 138] width 13 height 8
copy span "Cheese"
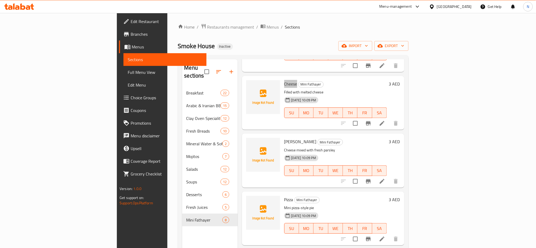
scroll to position [106, 0]
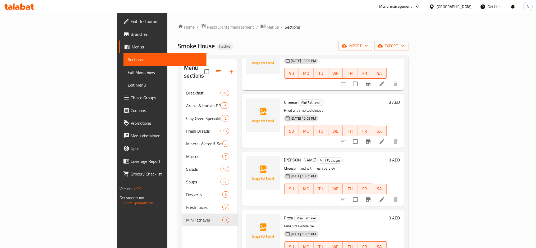
click at [284, 156] on span "Cheese Parsley" at bounding box center [300, 160] width 32 height 8
click at [284, 214] on span "Pizza" at bounding box center [288, 218] width 9 height 8
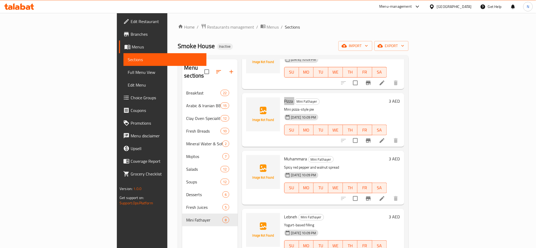
scroll to position [227, 0]
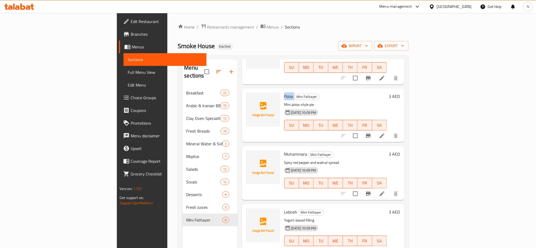
click at [284, 150] on span "Muhammara" at bounding box center [295, 154] width 23 height 8
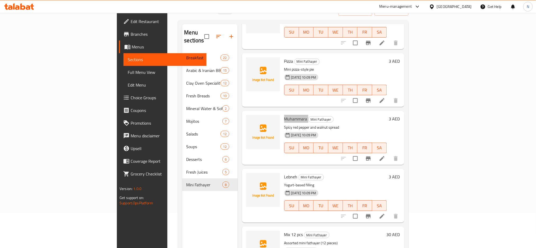
scroll to position [70, 0]
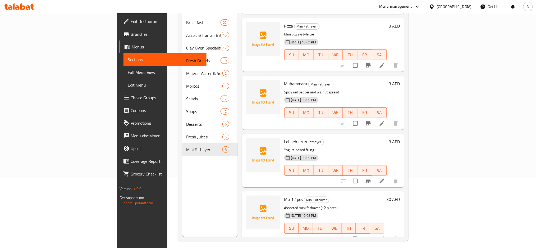
click at [284, 138] on span "Lebneh" at bounding box center [290, 142] width 13 height 8
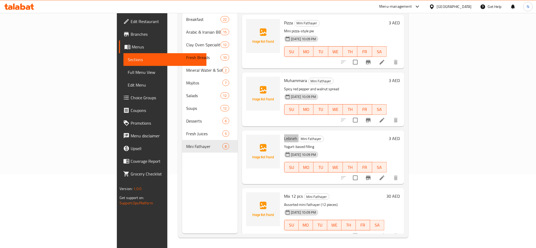
scroll to position [74, 0]
click at [284, 191] on span "Mix 12 pcs" at bounding box center [293, 195] width 19 height 8
click at [323, 76] on h6 "Muhammara Mini Fathayer" at bounding box center [335, 79] width 103 height 7
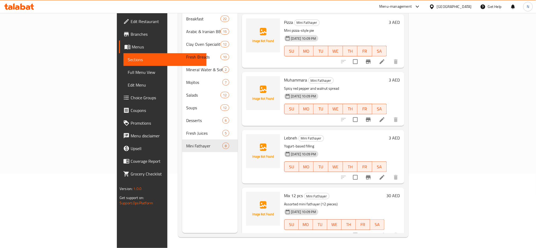
click at [128, 70] on span "Full Menu View" at bounding box center [165, 72] width 75 height 6
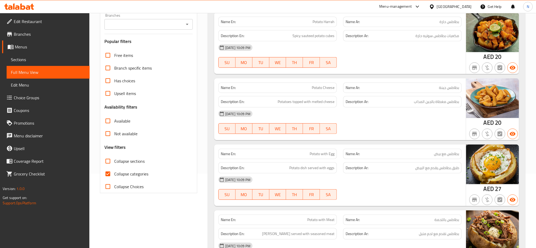
click at [126, 175] on span "Collapse categories" at bounding box center [131, 174] width 34 height 6
click at [114, 175] on input "Collapse categories" at bounding box center [108, 173] width 13 height 13
checkbox input "false"
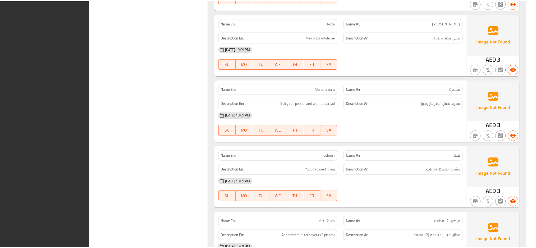
scroll to position [8019, 0]
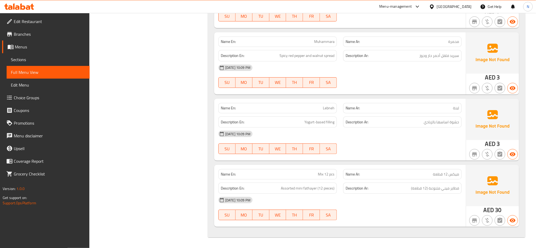
click at [449, 8] on div "United Arab Emirates" at bounding box center [454, 7] width 35 height 6
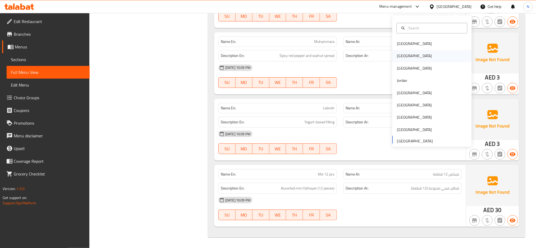
click at [400, 54] on div "[GEOGRAPHIC_DATA]" at bounding box center [414, 56] width 35 height 6
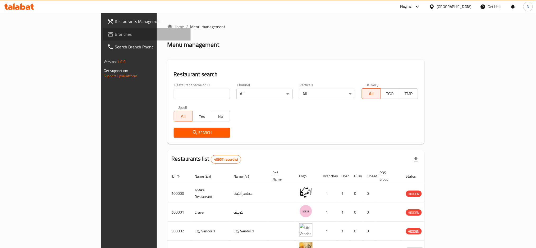
click at [115, 36] on span "Branches" at bounding box center [151, 34] width 72 height 6
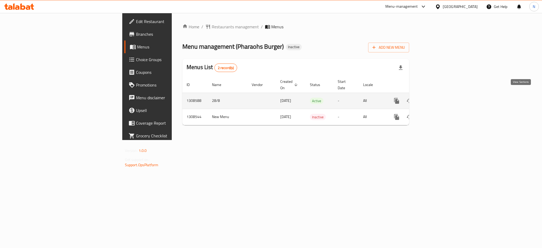
click at [438, 98] on icon "enhanced table" at bounding box center [434, 101] width 6 height 6
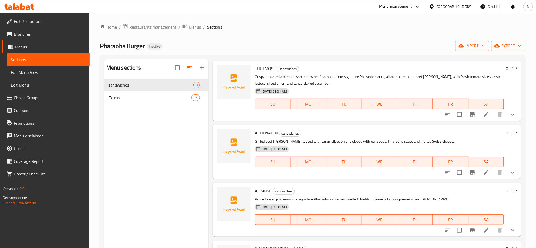
scroll to position [203, 0]
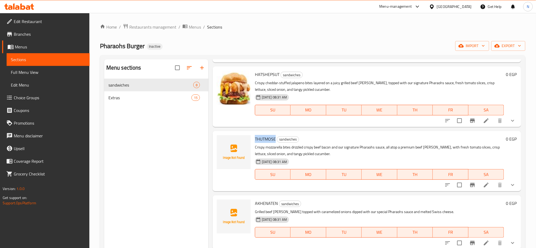
drag, startPoint x: 275, startPoint y: 139, endPoint x: 255, endPoint y: 139, distance: 20.4
click at [255, 139] on span "THUTMOSE" at bounding box center [265, 139] width 21 height 8
copy span "THUTMOSE"
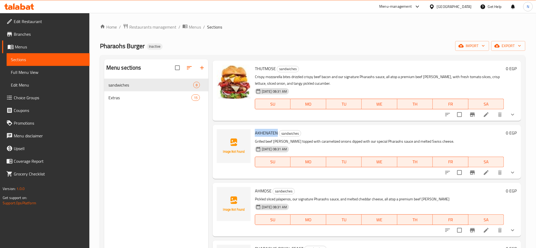
drag, startPoint x: 278, startPoint y: 134, endPoint x: 255, endPoint y: 134, distance: 23.0
click at [255, 134] on div "AKHENATEN sandwiches Grilled beef [PERSON_NAME] topped with caramelized onions …" at bounding box center [379, 151] width 253 height 49
copy span "AKHENATEN"
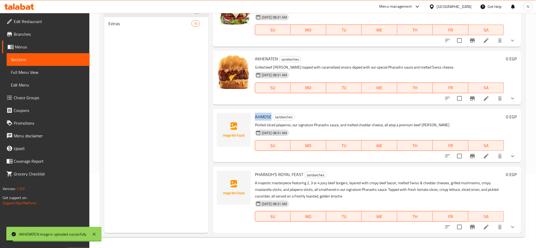
drag, startPoint x: 270, startPoint y: 115, endPoint x: 255, endPoint y: 115, distance: 15.3
click at [255, 115] on div "AHMOSE sandwiches Pickled sliced jalapenos, our signature Pharaohs sauce, and m…" at bounding box center [379, 135] width 253 height 49
copy span "AHMOSE"
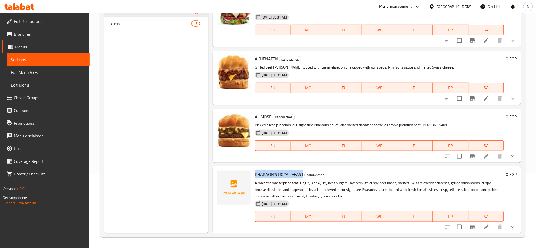
drag, startPoint x: 302, startPoint y: 174, endPoint x: 255, endPoint y: 172, distance: 47.4
click at [255, 172] on h6 "PHARAOH'S ROYAL FEAST sandwiches" at bounding box center [379, 174] width 249 height 7
copy span "PHARAOH'S ROYAL FEAST"
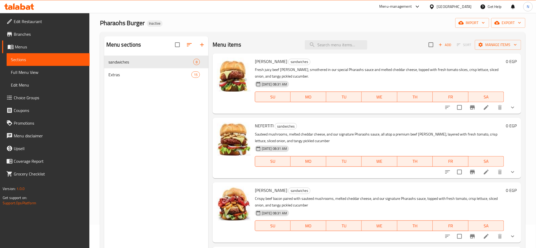
scroll to position [0, 0]
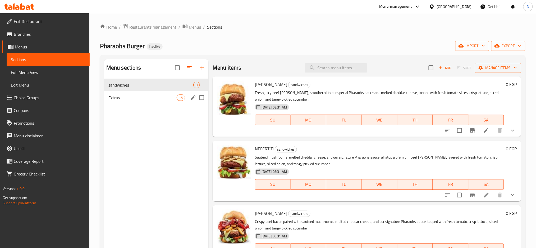
click at [147, 100] on span "Extras" at bounding box center [142, 97] width 68 height 6
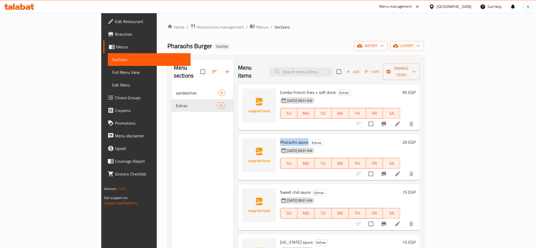
drag, startPoint x: 282, startPoint y: 135, endPoint x: 254, endPoint y: 133, distance: 28.3
click at [278, 136] on div "Pharaohs sauce Extras [DATE] 08:31 AM SU MO TU WE TH FR SA" at bounding box center [340, 157] width 124 height 42
copy span "Pharaohs sauce"
click at [324, 186] on div "Sweet chili sauce Extras [DATE] 08:31 AM SU MO TU WE TH FR SA" at bounding box center [340, 207] width 124 height 42
drag, startPoint x: 285, startPoint y: 184, endPoint x: 255, endPoint y: 186, distance: 29.6
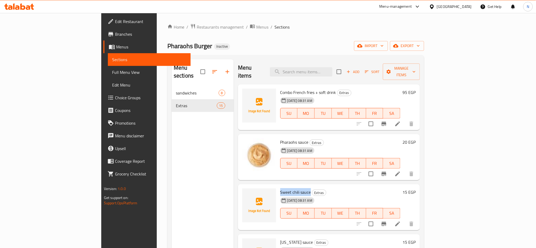
click at [280, 188] on span "Sweet chili sauce" at bounding box center [295, 192] width 31 height 8
copy span "Sweet chili sauce"
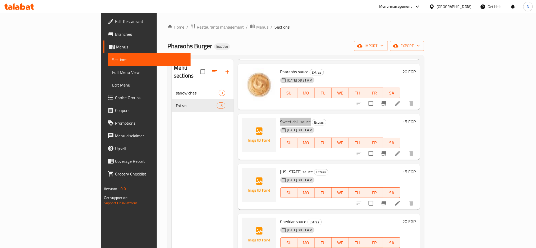
scroll to position [176, 0]
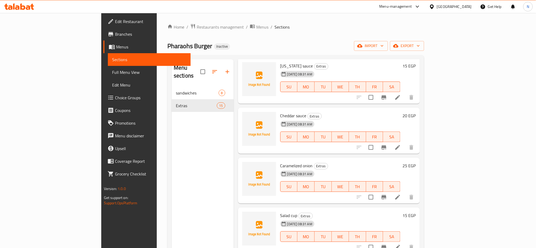
click at [280, 112] on span "Cheddar sauce" at bounding box center [293, 116] width 26 height 8
copy span "Cheddar"
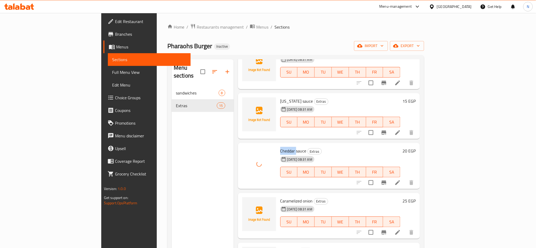
click at [280, 97] on span "[US_STATE] sauce" at bounding box center [296, 101] width 33 height 8
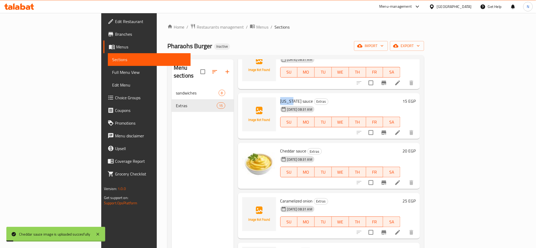
copy span "[US_STATE]"
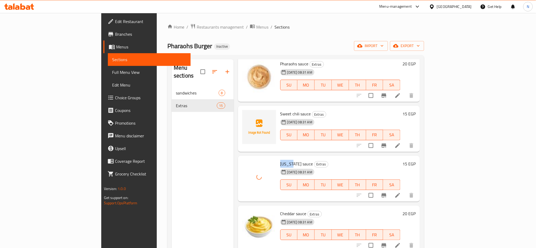
scroll to position [70, 0]
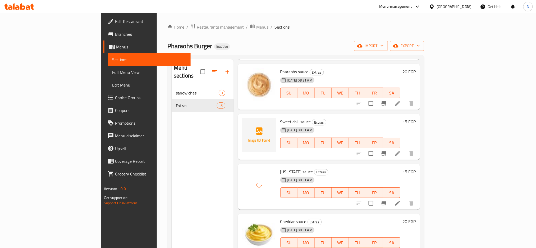
click at [280, 118] on span "Sweet chili sauce" at bounding box center [295, 122] width 31 height 8
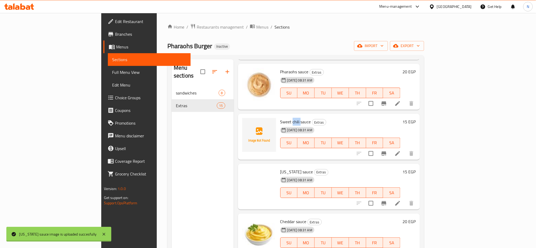
copy span "chili"
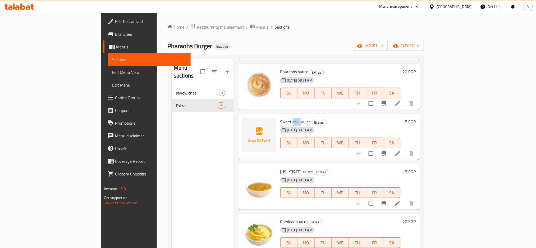
click at [346, 118] on h6 "Sweet chili sauce Extras" at bounding box center [340, 121] width 120 height 7
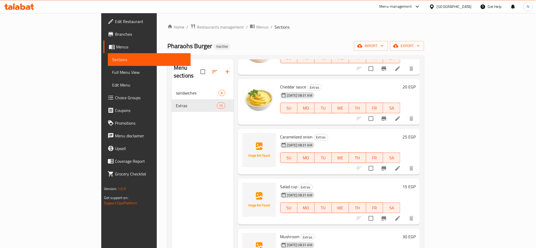
scroll to position [212, 0]
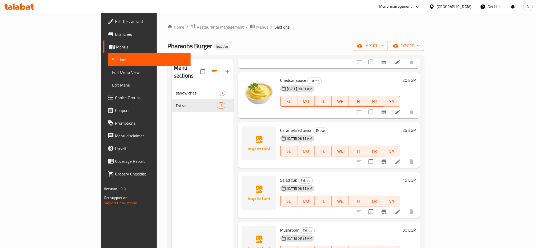
click at [280, 126] on span "Caramelized onion" at bounding box center [296, 130] width 33 height 8
copy span "Caramelized"
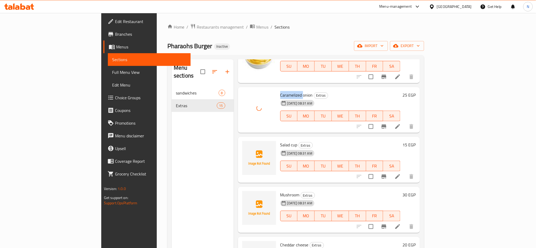
scroll to position [282, 0]
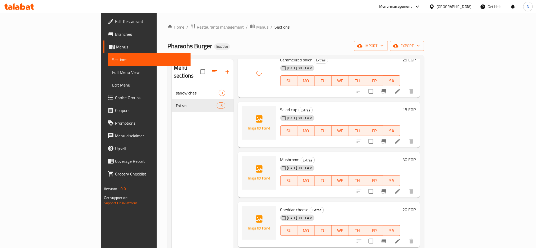
click at [280, 106] on span "Salad cup" at bounding box center [288, 110] width 17 height 8
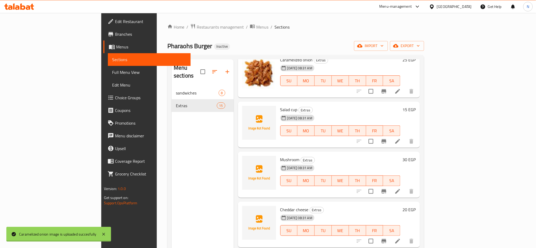
click at [280, 106] on span "Salad cup" at bounding box center [288, 110] width 17 height 8
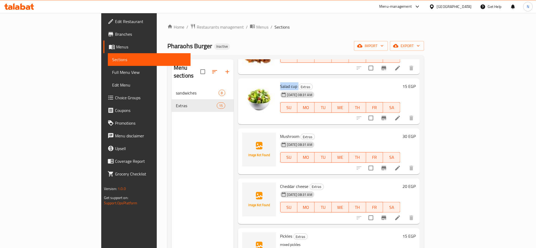
scroll to position [317, 0]
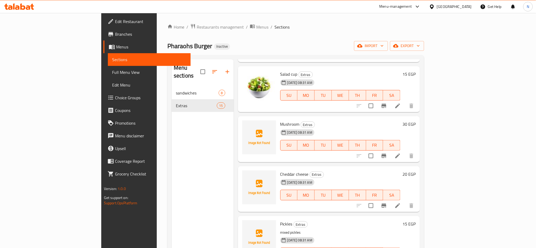
click at [278, 118] on div "Mushroom Extras [DATE] 08:31 AM SU MO TU WE TH FR SA" at bounding box center [340, 139] width 124 height 42
drag, startPoint x: 371, startPoint y: 118, endPoint x: 354, endPoint y: 122, distance: 17.3
click at [371, 120] on h6 "Mushroom Extras" at bounding box center [340, 123] width 120 height 7
click at [280, 170] on span "Cheddar cheese" at bounding box center [294, 174] width 28 height 8
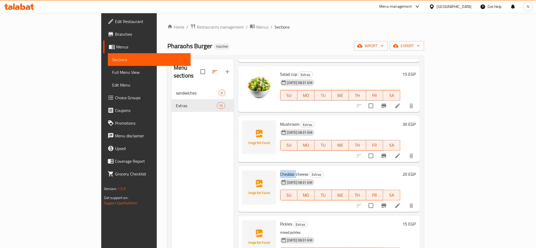
click at [280, 170] on span "Cheddar cheese" at bounding box center [294, 174] width 28 height 8
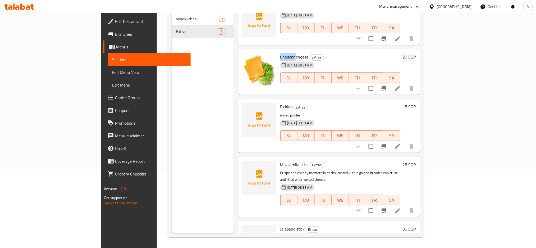
scroll to position [362, 0]
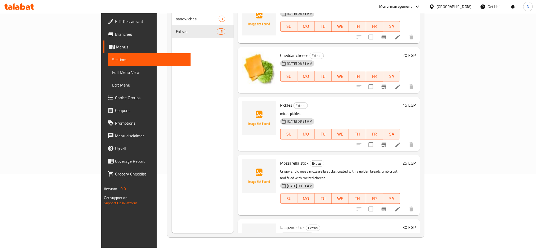
click at [280, 101] on span "Pickles" at bounding box center [286, 105] width 12 height 8
click at [280, 159] on span "Mozzarella stick" at bounding box center [294, 163] width 29 height 8
click at [350, 116] on div "[DATE] 08:31 AM SU MO TU WE TH FR SA" at bounding box center [340, 130] width 124 height 29
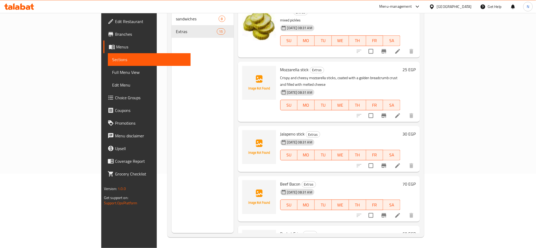
scroll to position [468, 0]
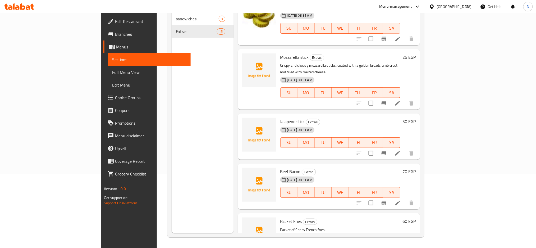
click at [280, 117] on span "Jalapeno stick" at bounding box center [292, 121] width 25 height 8
click at [280, 167] on span "Beef Bacon" at bounding box center [290, 171] width 20 height 8
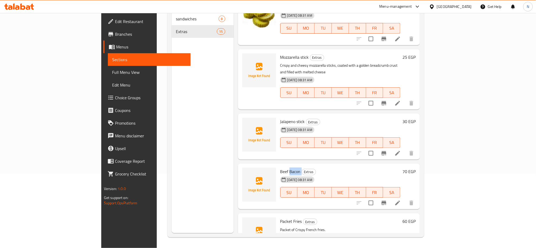
click at [280, 167] on span "Beef Bacon" at bounding box center [290, 171] width 20 height 8
click at [316, 125] on div "[DATE] 08:31 AM SU MO TU WE TH FR SA" at bounding box center [340, 139] width 124 height 29
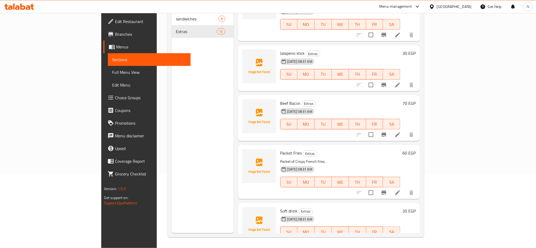
scroll to position [537, 0]
click at [280, 148] on span "Packet Fries" at bounding box center [291, 152] width 22 height 8
click at [360, 206] on h6 "Soft drink Extras" at bounding box center [340, 209] width 120 height 7
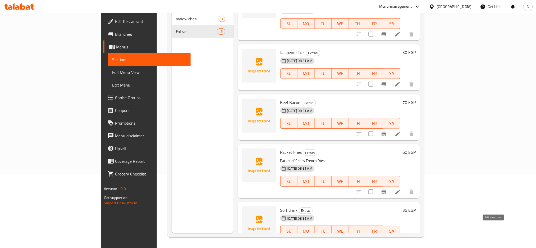
click at [400, 239] on icon at bounding box center [397, 241] width 5 height 5
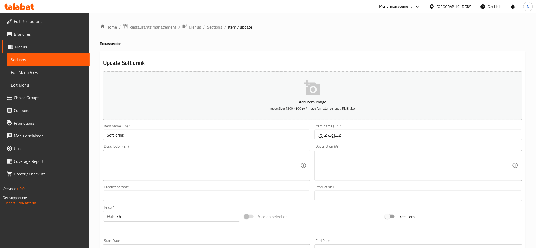
click at [210, 26] on span "Sections" at bounding box center [214, 27] width 15 height 6
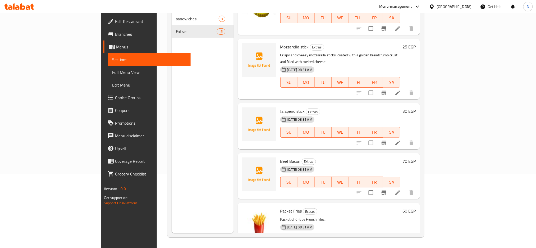
scroll to position [467, 0]
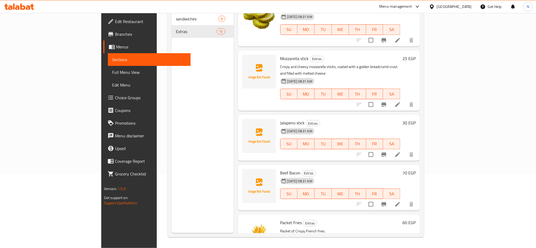
click at [280, 119] on span "Jalapeno stick" at bounding box center [292, 123] width 25 height 8
click at [280, 54] on span "Mozzarella stick" at bounding box center [294, 58] width 29 height 8
click at [330, 63] on p "Crispy and cheesy mozzarella sticks, coated with a golden breadcrumb crust and …" at bounding box center [340, 69] width 120 height 13
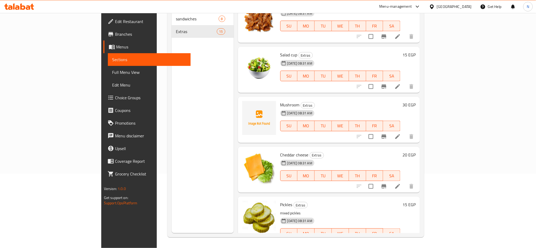
scroll to position [255, 0]
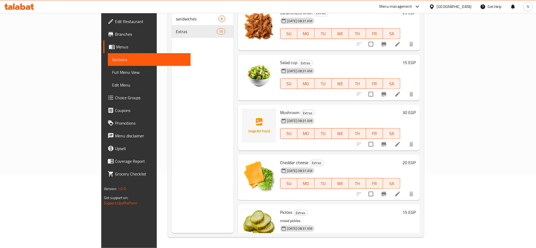
click at [280, 108] on span "Mushroom" at bounding box center [289, 112] width 19 height 8
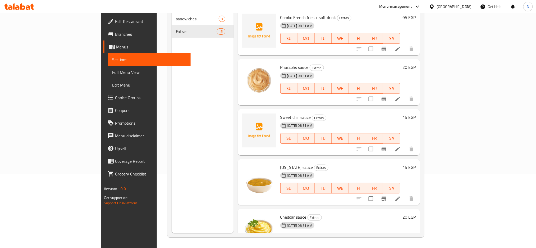
scroll to position [0, 0]
click at [280, 114] on span "Sweet chili sauce" at bounding box center [295, 118] width 31 height 8
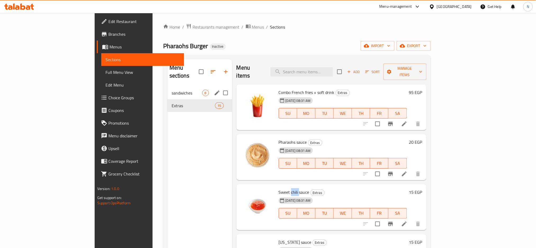
click at [172, 90] on span "sandwiches" at bounding box center [187, 93] width 31 height 6
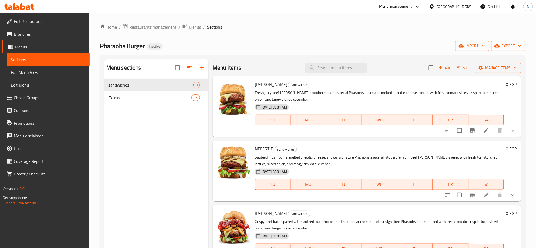
click at [38, 72] on span "Full Menu View" at bounding box center [48, 72] width 75 height 6
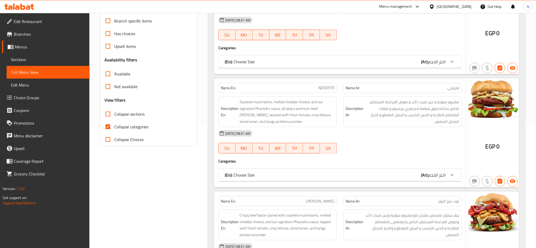
scroll to position [141, 0]
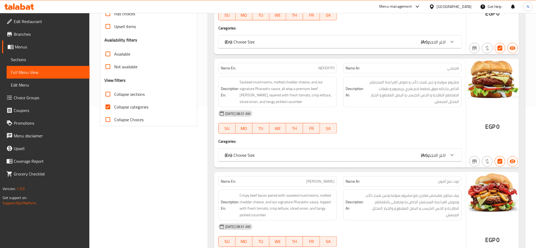
click at [138, 104] on span "Collapse categories" at bounding box center [131, 107] width 34 height 6
click at [114, 103] on input "Collapse categories" at bounding box center [108, 106] width 13 height 13
checkbox input "false"
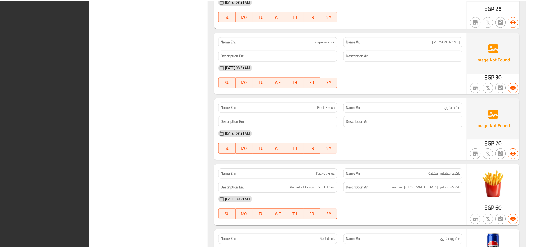
scroll to position [2388, 0]
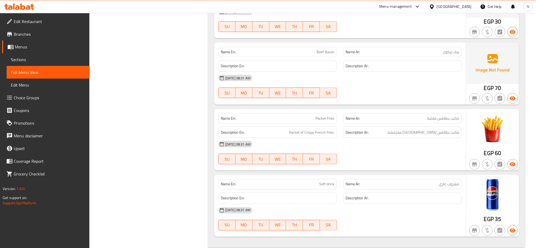
click at [32, 24] on span "Edit Restaurant" at bounding box center [50, 21] width 72 height 6
